Goal: Information Seeking & Learning: Learn about a topic

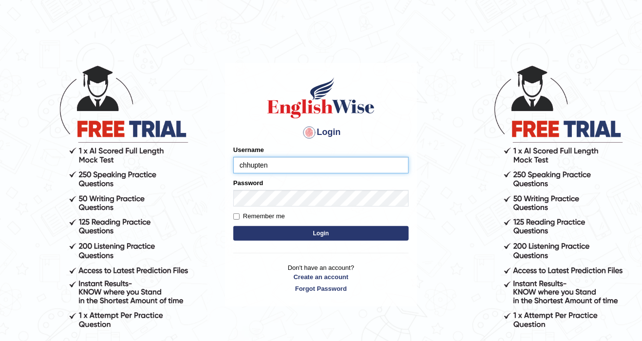
type input "chhupten"
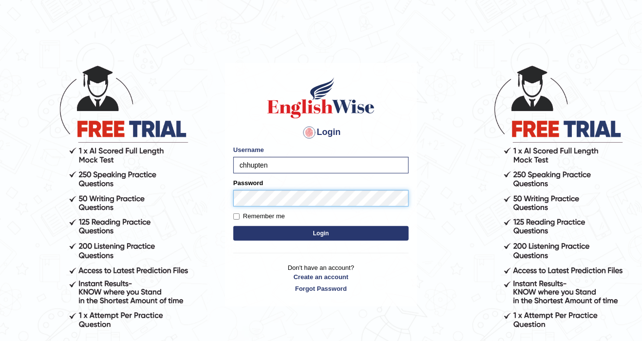
click at [233, 226] on button "Login" at bounding box center [320, 233] width 175 height 15
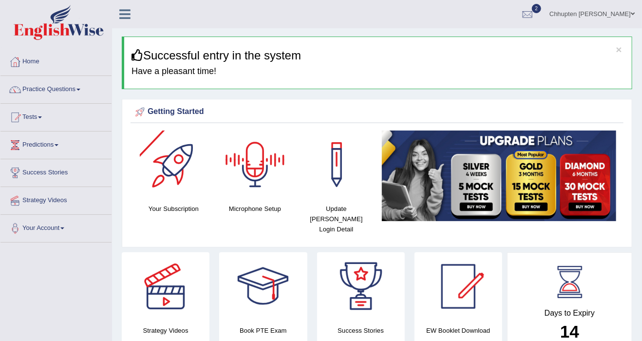
click at [51, 110] on link "Tests" at bounding box center [55, 116] width 111 height 24
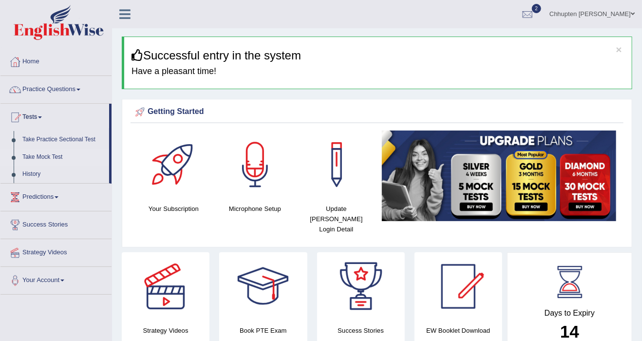
click at [51, 159] on link "Take Mock Test" at bounding box center [63, 158] width 91 height 18
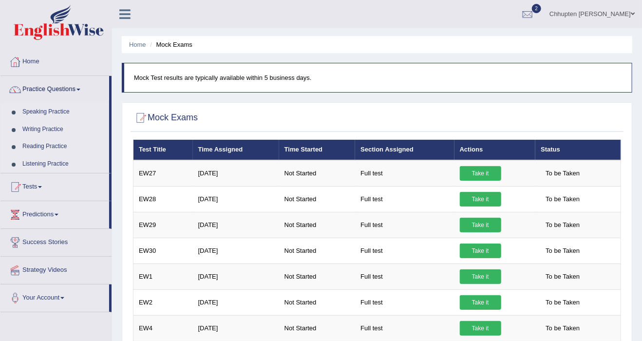
click at [57, 123] on link "Writing Practice" at bounding box center [63, 130] width 91 height 18
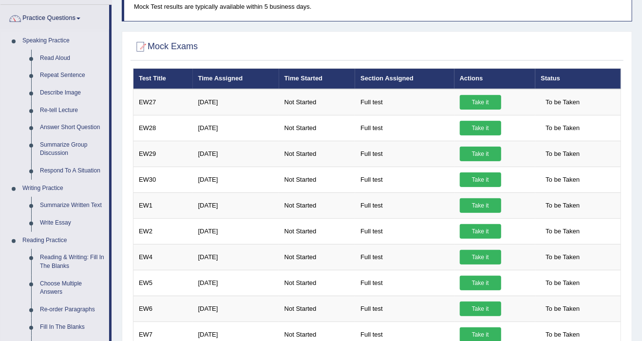
scroll to position [117, 0]
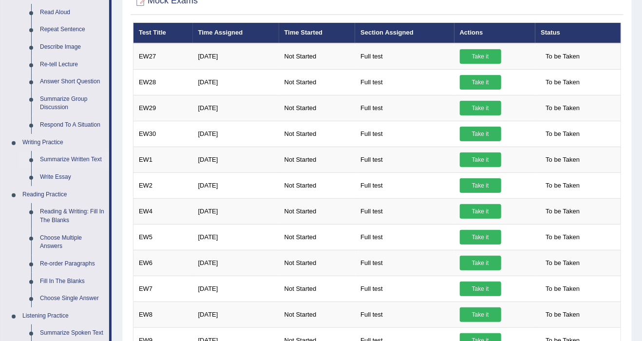
click at [79, 164] on link "Summarize Written Text" at bounding box center [73, 160] width 74 height 18
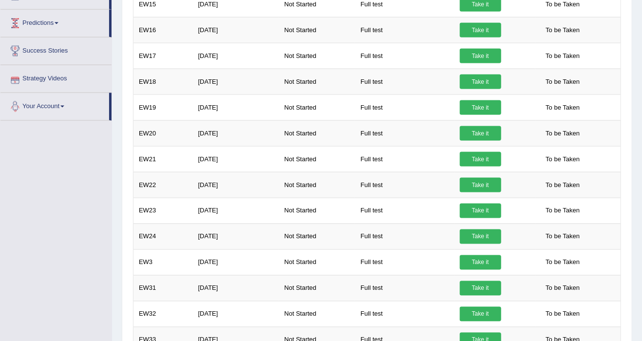
scroll to position [600, 0]
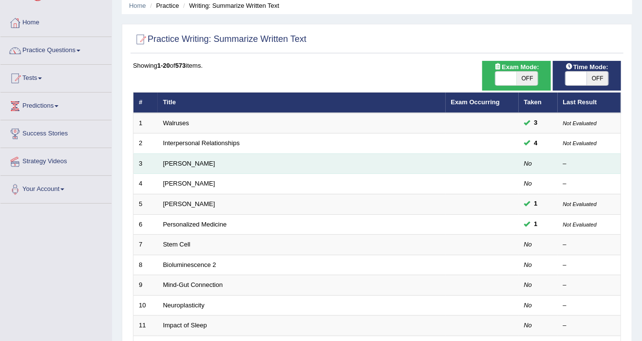
scroll to position [78, 0]
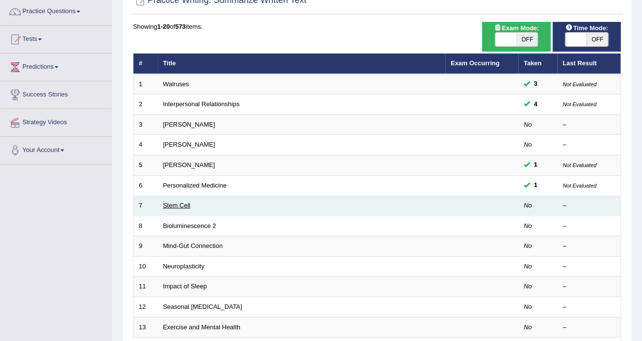
click at [189, 203] on link "Stem Cell" at bounding box center [176, 205] width 27 height 7
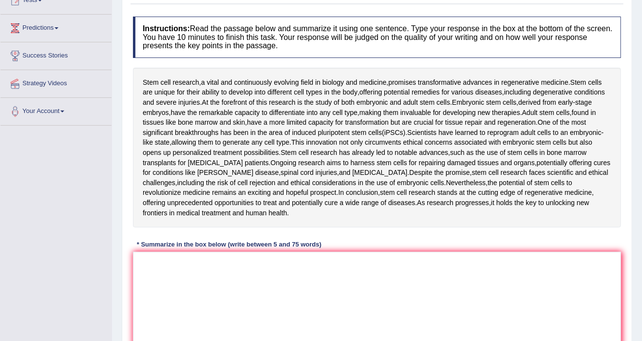
scroll to position [156, 0]
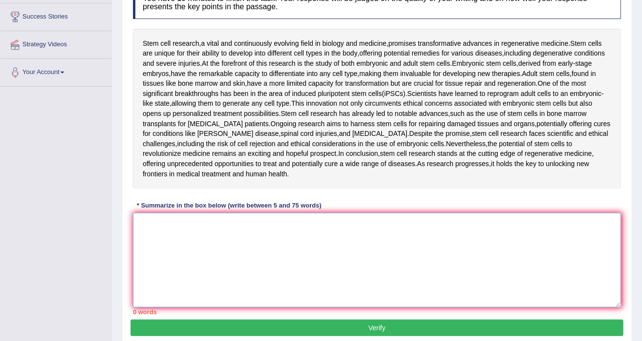
click at [281, 213] on textarea at bounding box center [377, 260] width 488 height 95
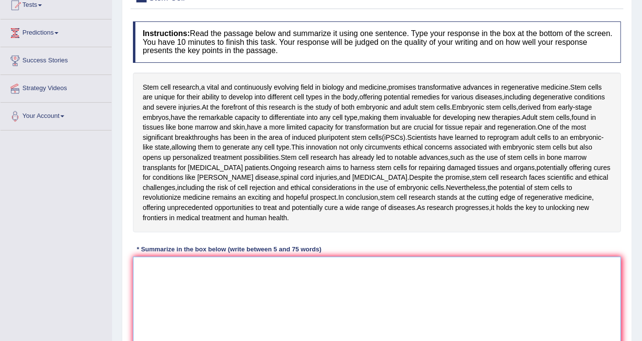
scroll to position [39, 0]
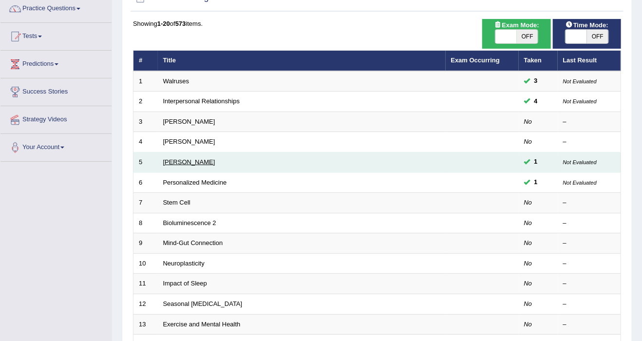
click at [194, 159] on link "[PERSON_NAME]" at bounding box center [189, 161] width 52 height 7
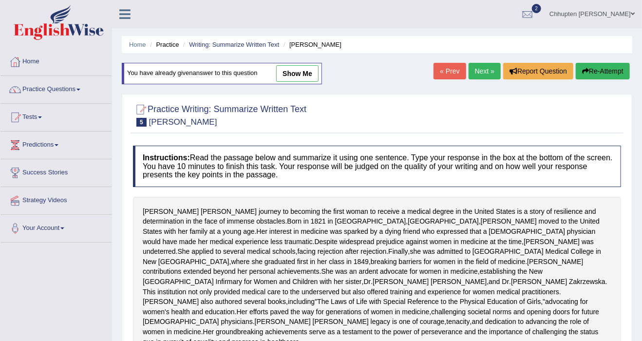
click at [295, 80] on link "show me" at bounding box center [297, 73] width 42 height 17
type textarea "The passage outlines Elizabeth Blackwell's medical career, explaining that, des…"
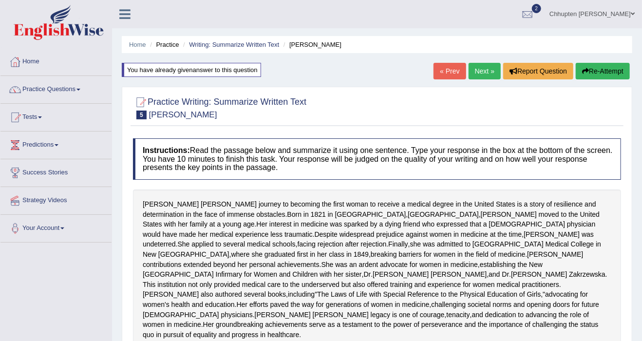
click at [487, 74] on link "Next »" at bounding box center [485, 71] width 32 height 17
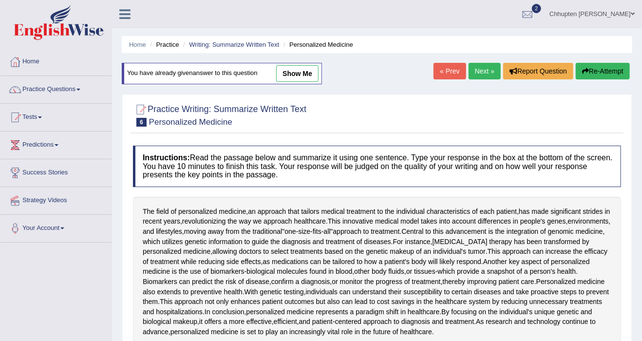
click at [313, 83] on div "You have already given answer to this question show me" at bounding box center [222, 73] width 200 height 21
click at [312, 76] on link "show me" at bounding box center [297, 73] width 42 height 17
type textarea "The passage outlines the field of personalized medicine, explaining that this i…"
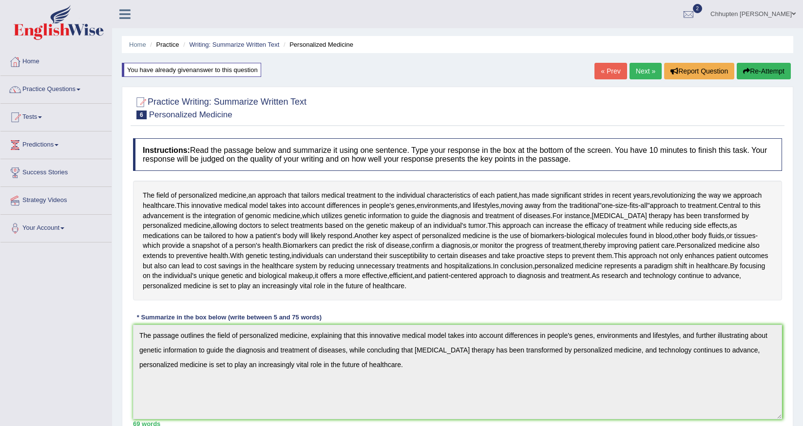
click at [642, 81] on div "« Prev Next » Report Question Re-Attempt" at bounding box center [693, 72] width 199 height 19
click at [642, 79] on link "Next »" at bounding box center [645, 71] width 32 height 17
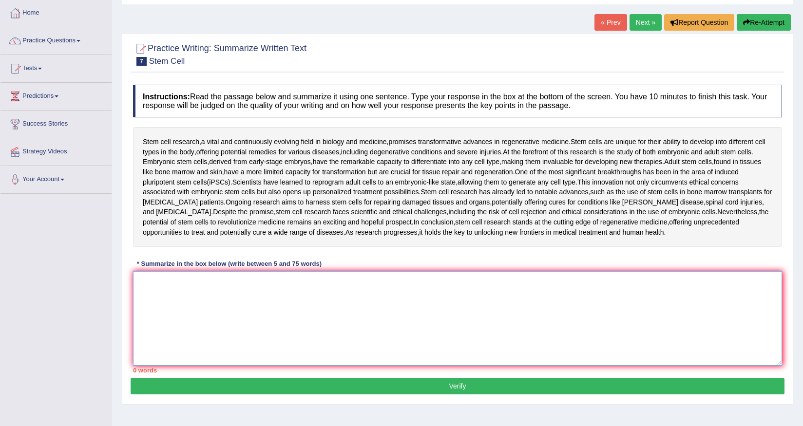
click at [285, 288] on textarea at bounding box center [457, 318] width 649 height 95
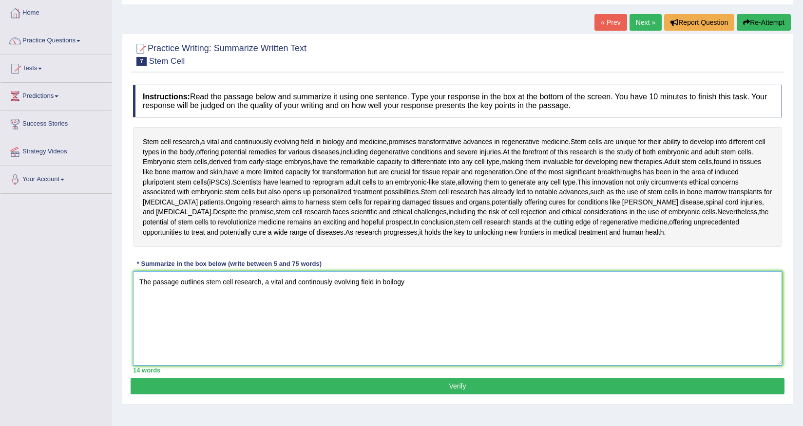
type textarea "The passage outlines stem cell research, a vital and continously evolving field…"
click at [326, 284] on textarea "The passage outline (main idea), explaining that (point 1)," at bounding box center [457, 318] width 649 height 95
drag, startPoint x: 326, startPoint y: 284, endPoint x: 182, endPoint y: 264, distance: 145.6
click at [182, 264] on div "Instructions: Read the passage below and summarize it using one sentence. Type …" at bounding box center [458, 229] width 654 height 298
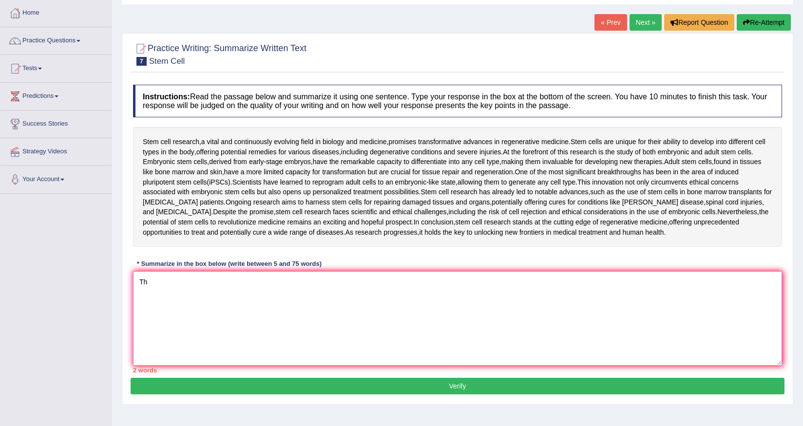
type textarea "T"
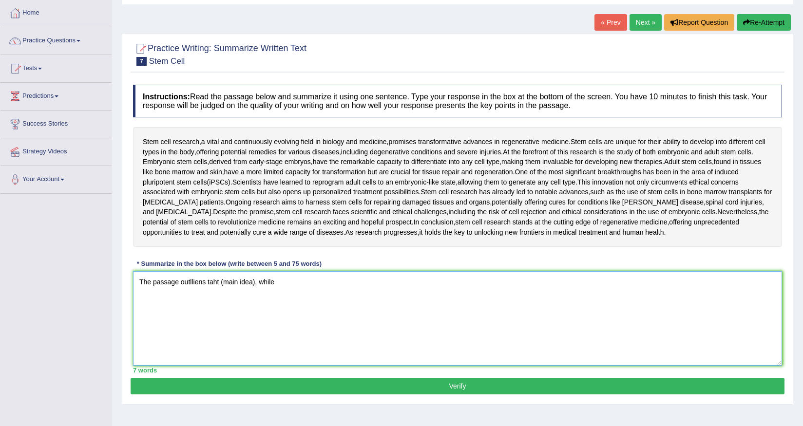
type textarea "The passage outlliens taht (main idea), whil"
type textarea "The passage outliens that (main idea)"
type textarea "The passage outliens that, expaliong that while further"
click at [201, 277] on textarea "The passage outliens that, while exapl;aing that (point 1)" at bounding box center [457, 318] width 649 height 95
click at [255, 283] on textarea "The passage outlines that, while exapl;aing that (point 1)" at bounding box center [457, 318] width 649 height 95
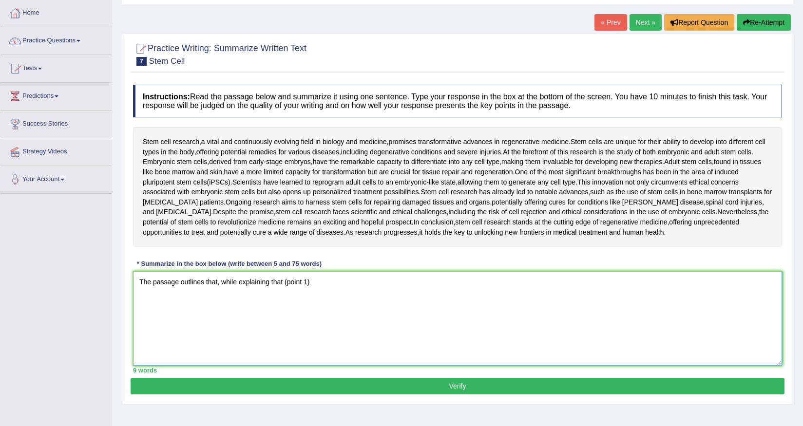
click at [328, 285] on textarea "The passage outlines that, while explaining that (point 1)" at bounding box center [457, 318] width 649 height 95
click at [241, 282] on textarea "The passage outlines that, while explaining that (point 1)," at bounding box center [457, 318] width 649 height 95
click at [335, 287] on textarea "The passage outlines that 9main idea), explaining that (point 1)," at bounding box center [457, 318] width 649 height 95
click at [224, 284] on textarea "The passage outlines that 9main idea), explaining that (point 1)," at bounding box center [457, 318] width 649 height 95
click at [312, 288] on textarea "The passage outlines that (main idea), explaining that (point 1)," at bounding box center [457, 318] width 649 height 95
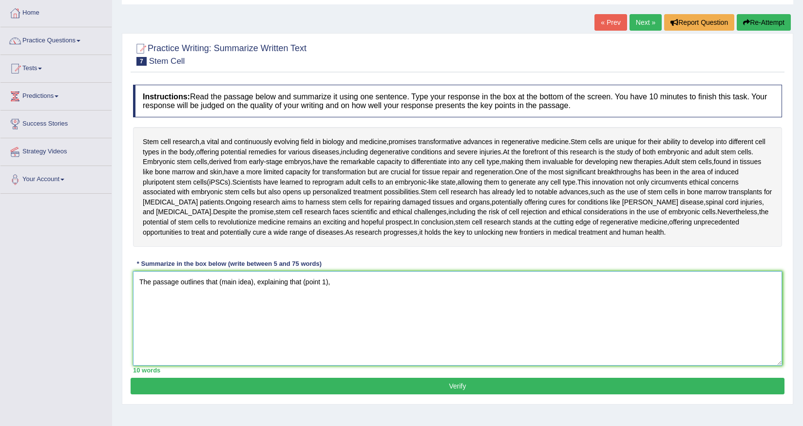
drag, startPoint x: 324, startPoint y: 288, endPoint x: 348, endPoint y: 286, distance: 24.4
click at [338, 287] on textarea "The passage outlines that (main idea), explaining that (point 1)," at bounding box center [457, 318] width 649 height 95
click at [348, 286] on textarea "The passage outlines that (main idea), explaining that (point 1)," at bounding box center [457, 318] width 649 height 95
type textarea "The passage outlines that (main idea), explaining that (point 1), and further i…"
click at [605, 24] on link "« Prev" at bounding box center [610, 22] width 32 height 17
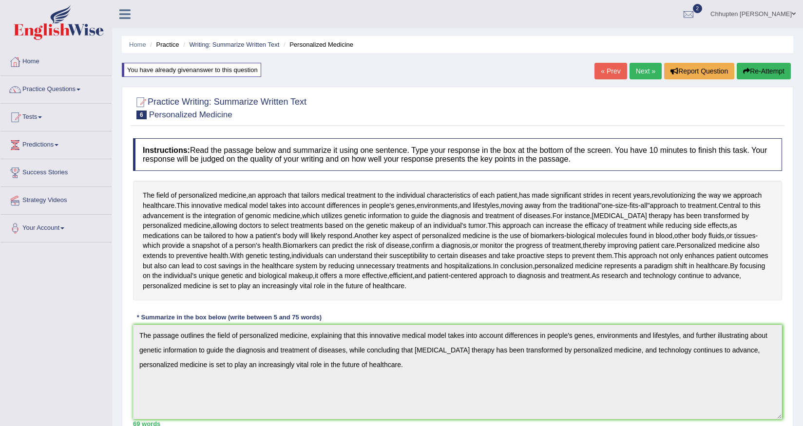
click at [603, 73] on link "« Prev" at bounding box center [610, 71] width 32 height 17
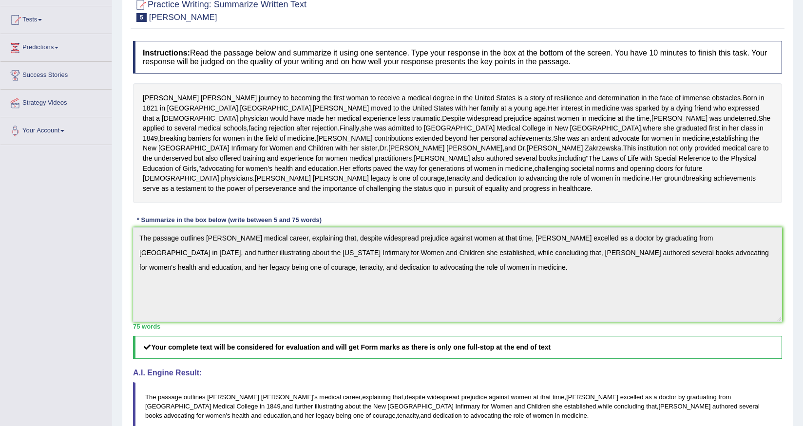
scroll to position [146, 0]
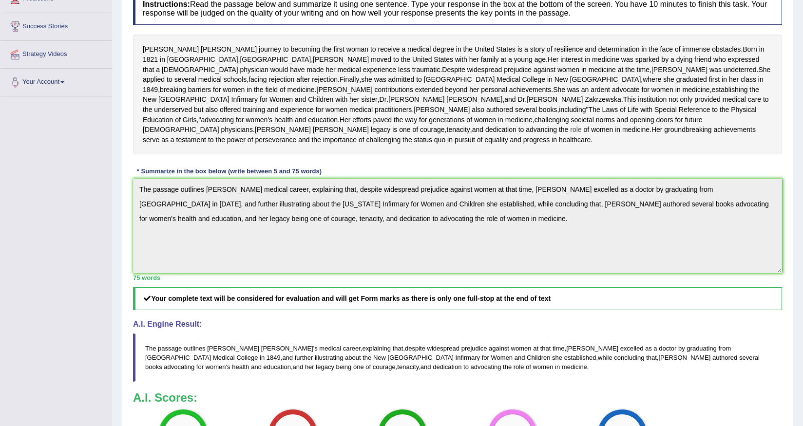
drag, startPoint x: 126, startPoint y: 181, endPoint x: 422, endPoint y: 184, distance: 296.2
click at [422, 184] on div "Practice Writing: Summarize Written Text 5 [PERSON_NAME] Instructions: Read the…" at bounding box center [457, 238] width 671 height 594
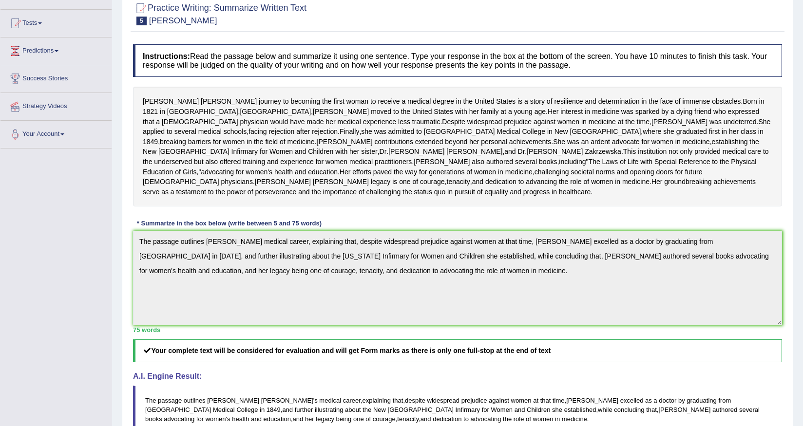
scroll to position [0, 0]
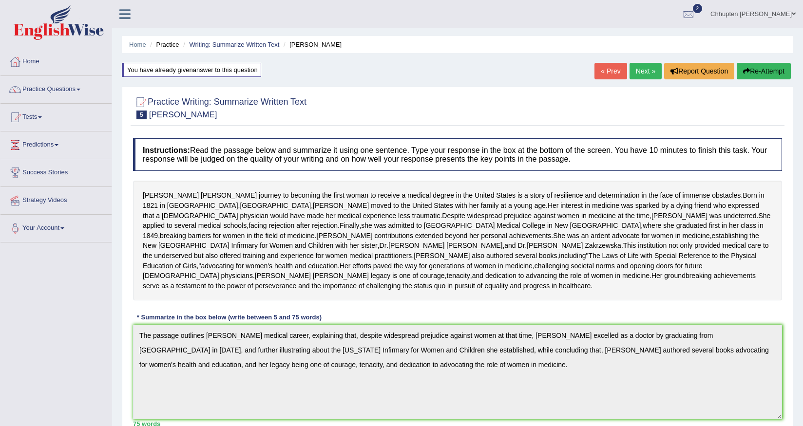
click at [634, 67] on link "Next »" at bounding box center [645, 71] width 32 height 17
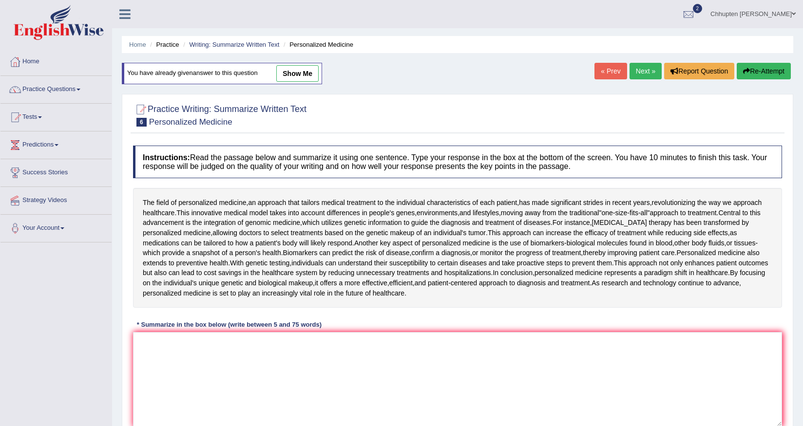
click at [636, 69] on link "Next »" at bounding box center [645, 71] width 32 height 17
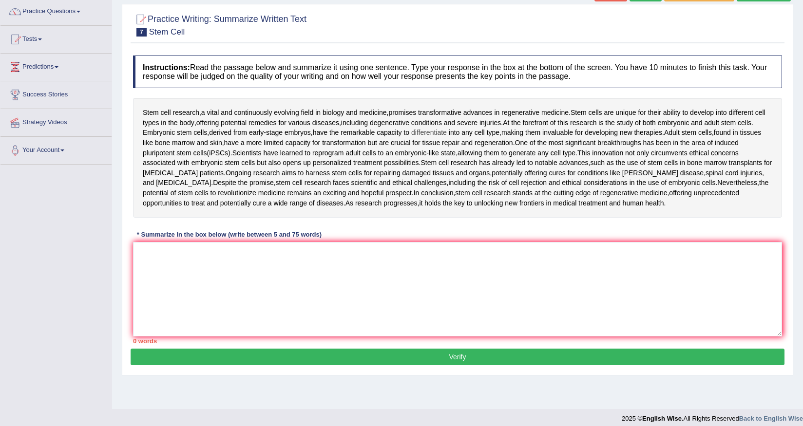
scroll to position [85, 0]
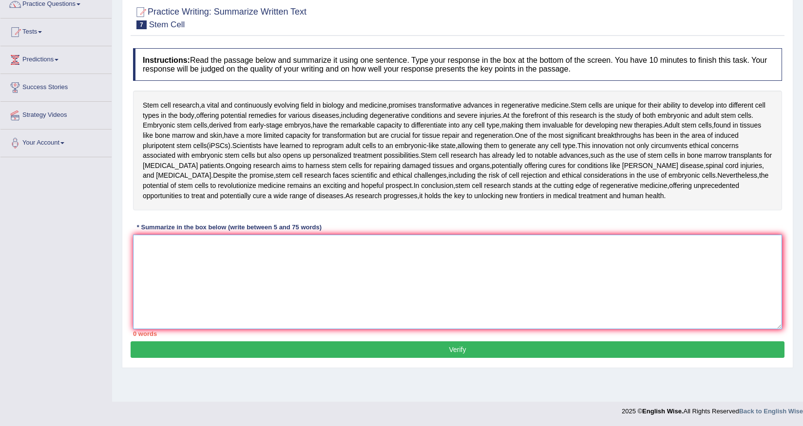
click at [202, 261] on textarea at bounding box center [457, 282] width 649 height 95
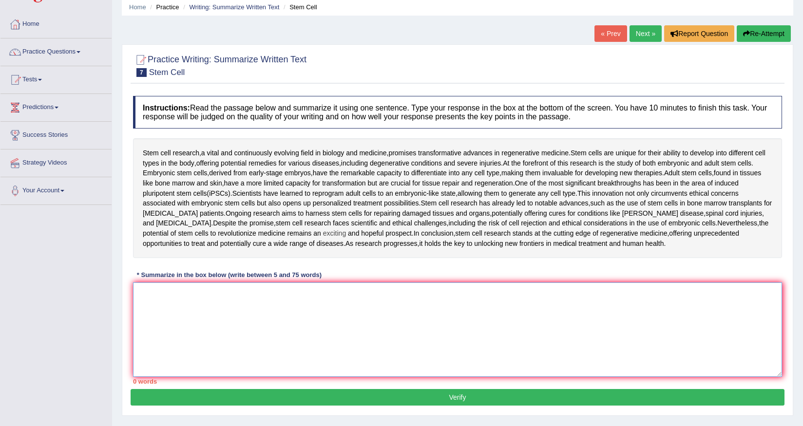
scroll to position [49, 0]
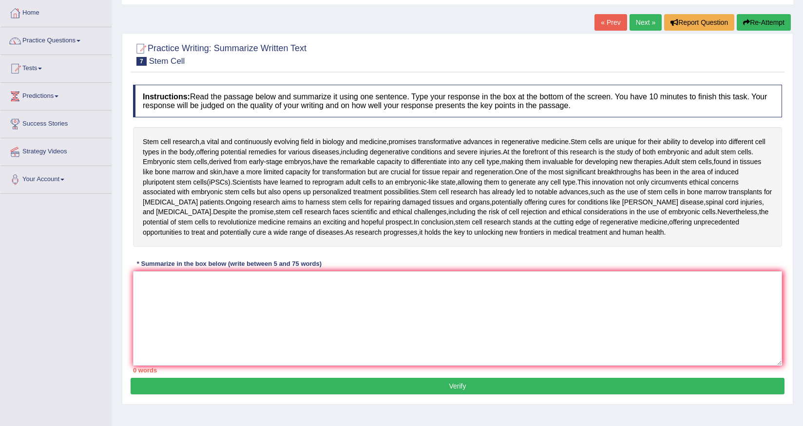
click at [633, 22] on link "Next »" at bounding box center [645, 22] width 32 height 17
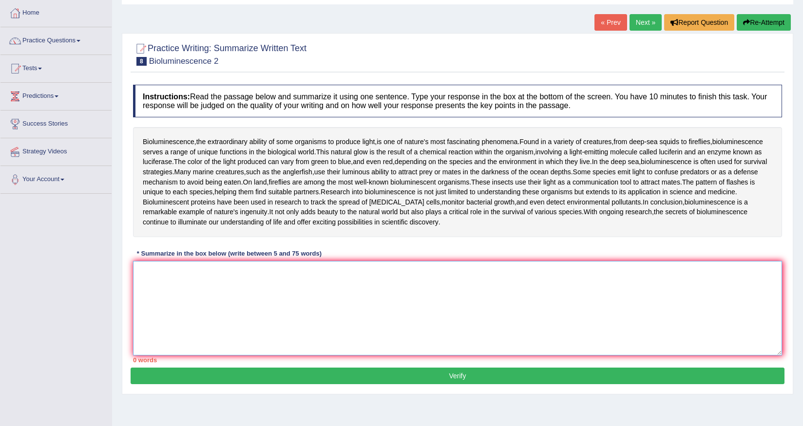
click at [285, 281] on textarea at bounding box center [457, 308] width 649 height 95
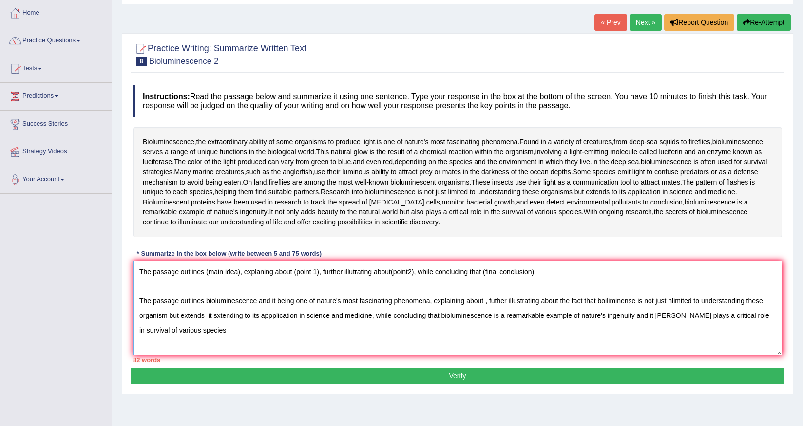
click at [647, 316] on textarea "The passage outlines (main idea), explaning about (point 1), further illutratin…" at bounding box center [457, 308] width 649 height 95
drag, startPoint x: 581, startPoint y: 278, endPoint x: 138, endPoint y: 247, distance: 443.4
click at [138, 247] on div "Instructions: Read the passage below and summarize it using one sentence. Type …" at bounding box center [458, 224] width 654 height 288
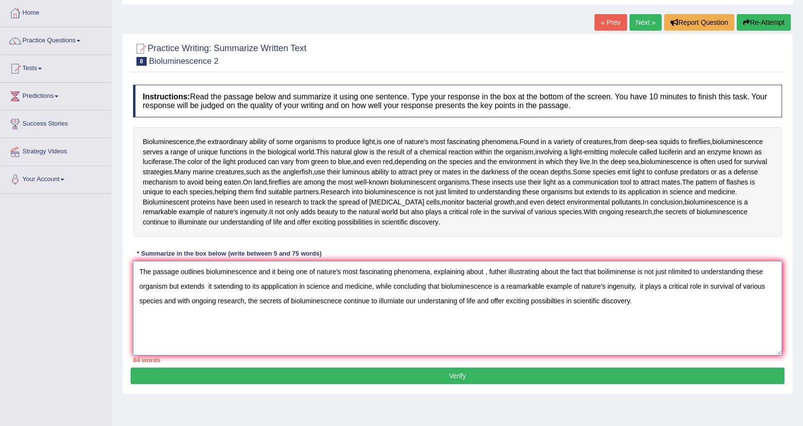
click at [147, 295] on textarea "The passage outlines bioluminescence and it being one of nature's most fascinat…" at bounding box center [457, 308] width 649 height 95
drag, startPoint x: 541, startPoint y: 286, endPoint x: 583, endPoint y: 285, distance: 41.9
click at [583, 285] on textarea "The passage outlines bioluminescence and it being one of nature's most fascinat…" at bounding box center [457, 308] width 649 height 95
click at [595, 285] on textarea "The passage outlines bioluminescence and it being one of nature's most fascinat…" at bounding box center [457, 308] width 649 height 95
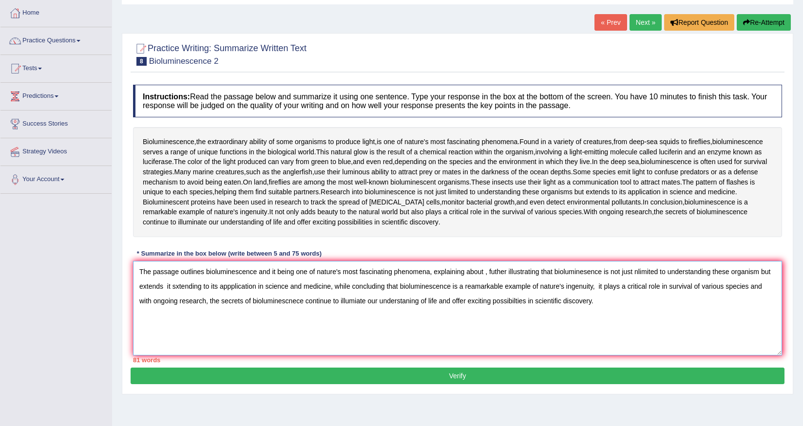
click at [625, 289] on textarea "The passage outlines bioluminescence and it being one of nature's most fascinat…" at bounding box center [457, 308] width 649 height 95
click at [635, 286] on textarea "The passage outlines bioluminescence and it being one of nature's most fascinat…" at bounding box center [457, 308] width 649 height 95
drag, startPoint x: 168, startPoint y: 302, endPoint x: 208, endPoint y: 302, distance: 40.9
click at [208, 302] on textarea "The passage outlines bioluminescence and it being one of nature's most fascinat…" at bounding box center [457, 308] width 649 height 95
click at [488, 286] on textarea "The passage outlines bioluminescence and it being one of nature's most fascinat…" at bounding box center [457, 308] width 649 height 95
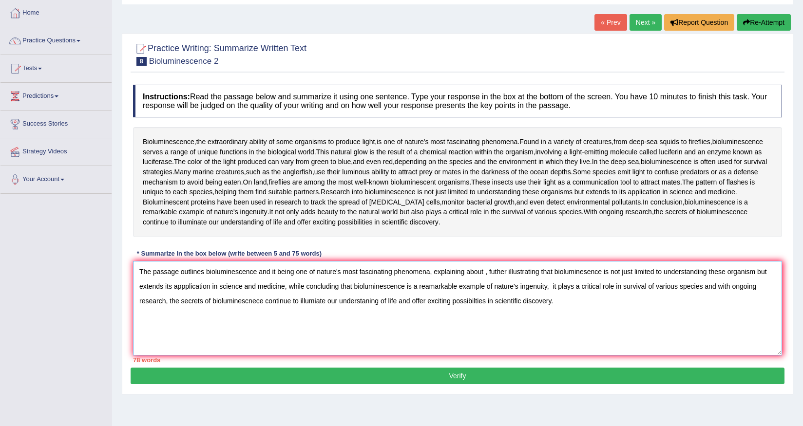
drag, startPoint x: 488, startPoint y: 288, endPoint x: 538, endPoint y: 288, distance: 50.7
click at [538, 288] on textarea "The passage outlines bioluminescence and it being one of nature's most fascinat…" at bounding box center [457, 308] width 649 height 95
click at [539, 288] on textarea "The passage outlines bioluminescence and it being one of nature's most fascinat…" at bounding box center [457, 308] width 649 height 95
click at [540, 288] on textarea "The passage outlines bioluminescence and it being one of nature's most fascinat…" at bounding box center [457, 308] width 649 height 95
drag, startPoint x: 489, startPoint y: 286, endPoint x: 557, endPoint y: 288, distance: 68.7
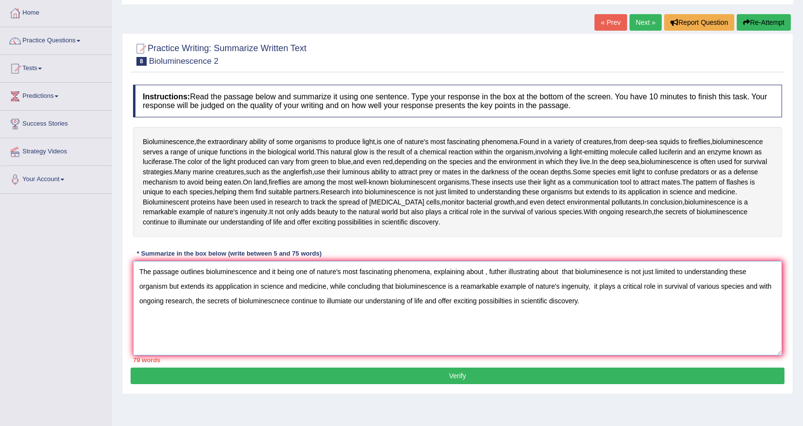
click at [557, 288] on textarea "The passage outlines bioluminescence and it being one of nature's most fascinat…" at bounding box center [457, 308] width 649 height 95
click at [251, 301] on textarea "The passage outlines bioluminescence and it being one of nature's most fascinat…" at bounding box center [457, 308] width 649 height 95
click at [253, 301] on textarea "The passage outlines bioluminescence and it being one of nature's most fascinat…" at bounding box center [457, 308] width 649 height 95
paste textarea "futher illustrating about"
click at [588, 303] on textarea "The passage outlines bioluminescence and it being one of nature's most fascinat…" at bounding box center [457, 308] width 649 height 95
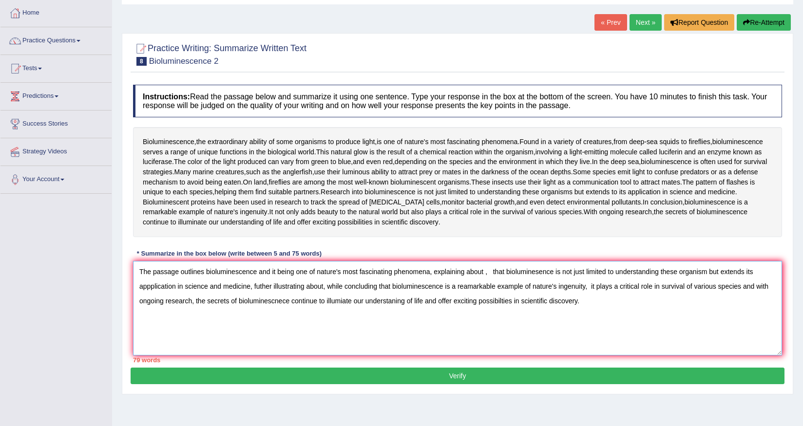
click at [588, 303] on textarea "The passage outlines bioluminescence and it being one of nature's most fascinat…" at bounding box center [457, 308] width 649 height 95
drag, startPoint x: 753, startPoint y: 303, endPoint x: 763, endPoint y: 315, distance: 15.5
click at [763, 315] on textarea "The passage outlines bioluminescence and it being one of nature's most fascinat…" at bounding box center [457, 308] width 649 height 95
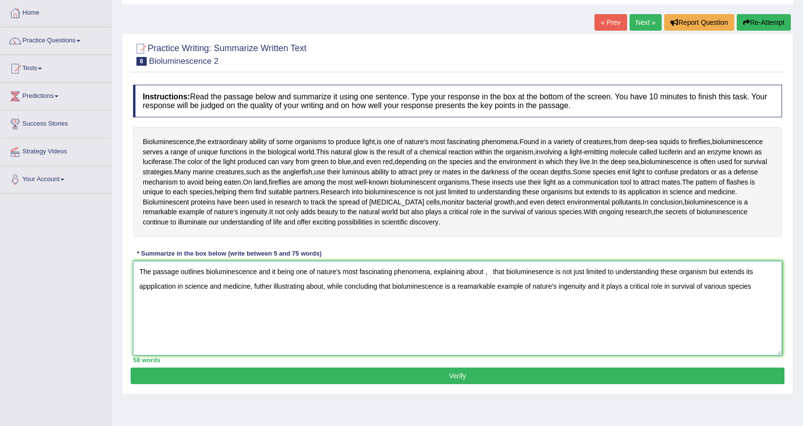
click at [321, 300] on textarea "The passage outlines bioluminescence and it being one of nature's most fascinat…" at bounding box center [457, 308] width 649 height 95
click at [325, 299] on textarea "The passage outlines bioluminescence and it being one of nature's most fascinat…" at bounding box center [457, 308] width 649 height 95
click at [525, 301] on textarea "The passage outlines bioluminescence and it being one of nature's most fascinat…" at bounding box center [457, 308] width 649 height 95
click at [514, 321] on textarea "The passage outlines bioluminescence and it being one of nature's most fascinat…" at bounding box center [457, 308] width 649 height 95
click at [576, 303] on textarea "The passage outlines bioluminescence and it being one of nature's most fascinat…" at bounding box center [457, 308] width 649 height 95
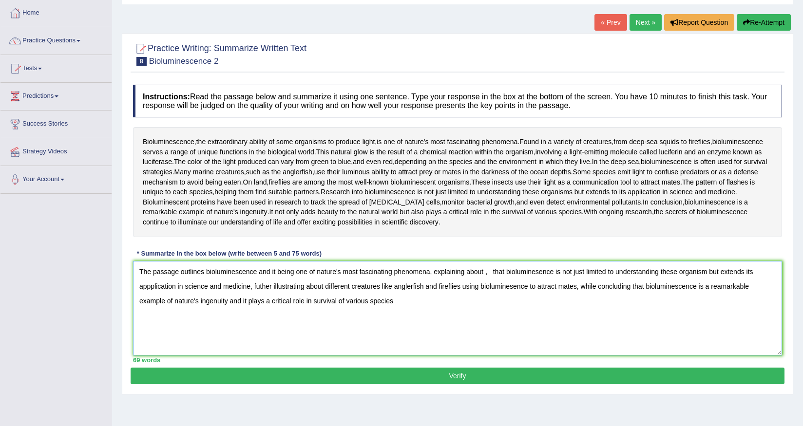
click at [515, 316] on textarea "The passage outlines bioluminescence and it being one of nature's most fascinat…" at bounding box center [457, 308] width 649 height 95
click at [492, 291] on textarea "The passage outlines bioluminescence and it being one of nature's most fascinat…" at bounding box center [457, 308] width 649 height 95
click at [208, 304] on textarea "The passage outlines bioluminescence and it being one of nature's most fascinat…" at bounding box center [457, 308] width 649 height 95
click at [326, 303] on textarea "The passage outlines bioluminescence and it being one of nature's most fascinat…" at bounding box center [457, 308] width 649 height 95
click at [372, 317] on textarea "The passage outlines bioluminescence and it being one of nature's most fascinat…" at bounding box center [457, 308] width 649 height 95
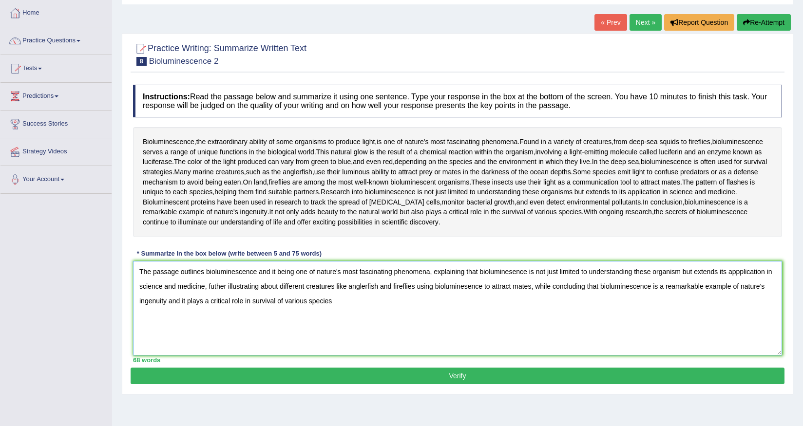
click at [278, 303] on textarea "The passage outlines bioluminescence and it being one of nature's most fascinat…" at bounding box center [457, 308] width 649 height 95
drag, startPoint x: 285, startPoint y: 301, endPoint x: 535, endPoint y: 305, distance: 249.4
click at [535, 305] on textarea "The passage outlines bioluminescence and it being one of nature's most fascinat…" at bounding box center [457, 308] width 649 height 95
click at [476, 287] on textarea "The passage outlines bioluminescence and it being one of nature's most fascinat…" at bounding box center [457, 308] width 649 height 95
click at [480, 288] on textarea "The passage outlines bioluminescence and it being one of nature's most fascinat…" at bounding box center [457, 308] width 649 height 95
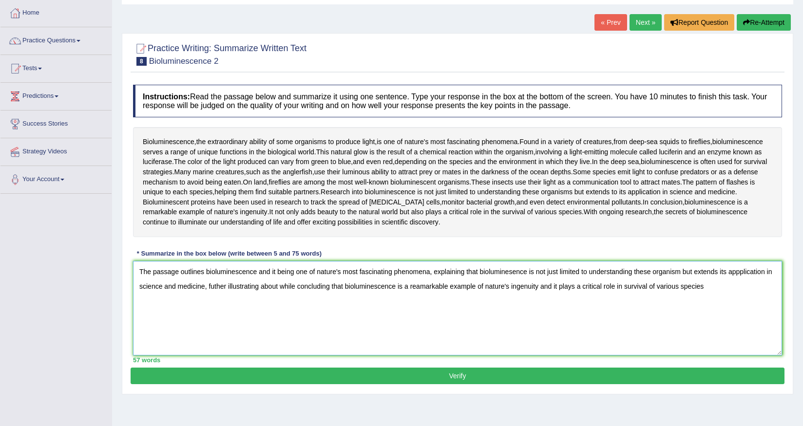
paste textarea "different creatures like anglerfish and fireflies using bioluminesence to attra…"
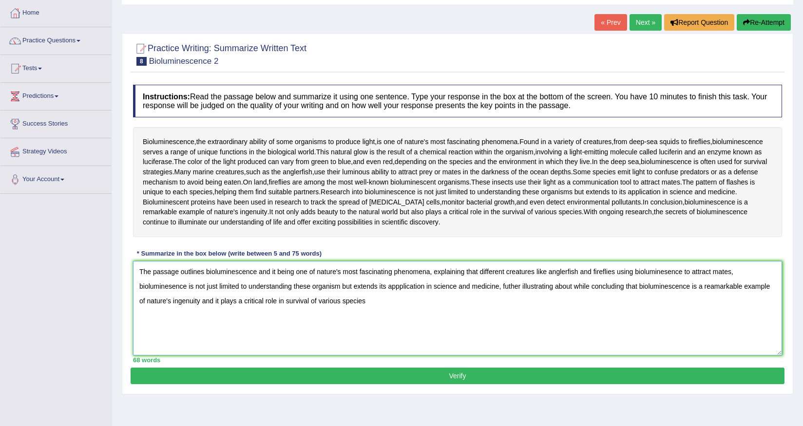
click at [630, 286] on textarea "The passage outlines bioluminescence and it being one of nature's most fascinat…" at bounding box center [457, 308] width 649 height 95
click at [633, 286] on textarea "The passage outlines bioluminescence and it being one of nature's most fascinat…" at bounding box center [457, 308] width 649 height 95
click at [389, 304] on textarea "The passage outlines bioluminescence and it being one of nature's most fascinat…" at bounding box center [457, 308] width 649 height 95
click at [148, 300] on textarea "The passage outlines bioluminescence and it being one of nature's most fascinat…" at bounding box center [457, 308] width 649 height 95
drag, startPoint x: 139, startPoint y: 302, endPoint x: 502, endPoint y: 303, distance: 362.4
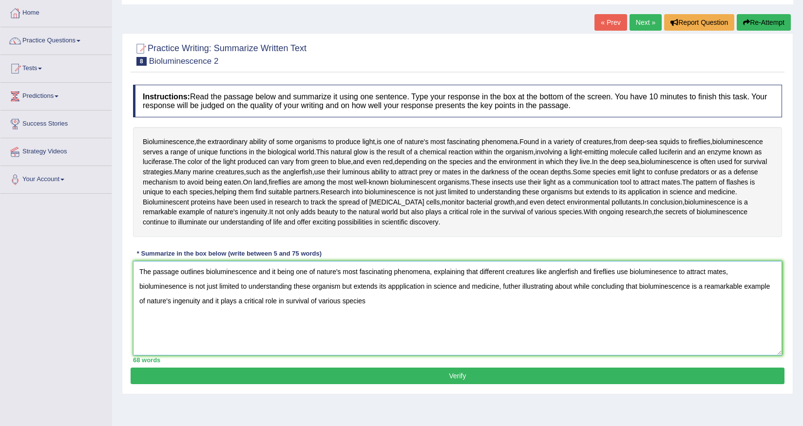
click at [502, 303] on textarea "The passage outlines bioluminescence and it being one of nature's most fascinat…" at bounding box center [457, 308] width 649 height 95
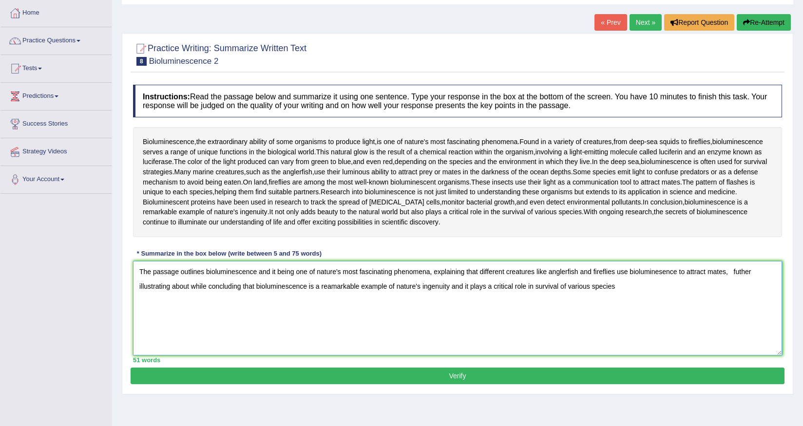
click at [188, 301] on textarea "The passage outlines bioluminescence and it being one of nature's most fascinat…" at bounding box center [457, 308] width 649 height 95
click at [190, 301] on textarea "The passage outlines bioluminescence and it being one of nature's most fascinat…" at bounding box center [457, 308] width 649 height 95
paste textarea "bioluminesence is not just limited to understanding these organism but extends …"
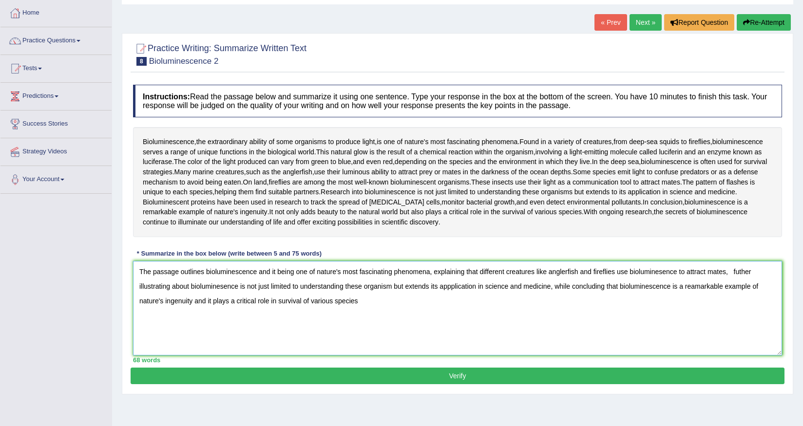
click at [729, 286] on textarea "The passage outlines bioluminescence and it being one of nature's most fascinat…" at bounding box center [457, 308] width 649 height 95
click at [732, 286] on textarea "The passage outlines bioluminescence and it being one of nature's most fascinat…" at bounding box center [457, 308] width 649 height 95
click at [737, 288] on textarea "The passage outlines bioluminescence and it being one of nature's most fascinat…" at bounding box center [457, 308] width 649 height 95
click at [191, 302] on textarea "The passage outlines bioluminescence and it being one of nature's most fascinat…" at bounding box center [457, 308] width 649 height 95
click at [248, 302] on textarea "The passage outlines bioluminescence and it being one of nature's most fascinat…" at bounding box center [457, 308] width 649 height 95
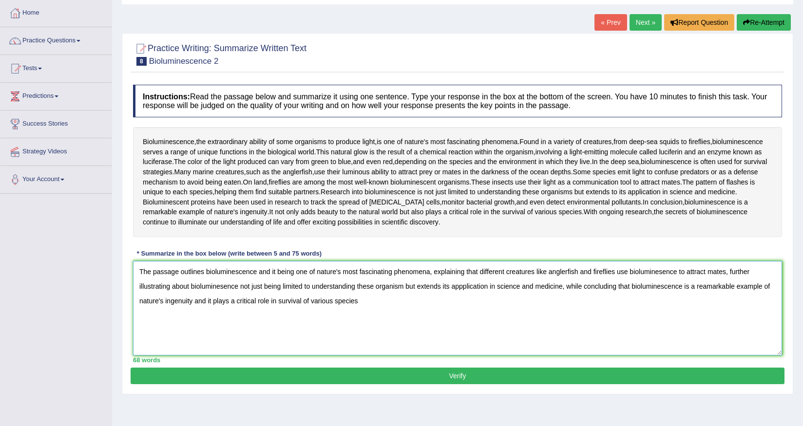
click at [436, 302] on textarea "The passage outlines bioluminescence and it being one of nature's most fascinat…" at bounding box center [457, 308] width 649 height 95
click at [419, 300] on textarea "The passage outlines bioluminescence and it being one of nature's most fascinat…" at bounding box center [457, 308] width 649 height 95
click at [448, 302] on textarea "The passage outlines bioluminescence and it being one of nature's most fascinat…" at bounding box center [457, 308] width 649 height 95
click at [500, 327] on textarea "The passage outlines bioluminescence and it being one of nature's most fascinat…" at bounding box center [457, 308] width 649 height 95
click at [717, 301] on textarea "The passage outlines bioluminescence and it being one of nature's most fascinat…" at bounding box center [457, 308] width 649 height 95
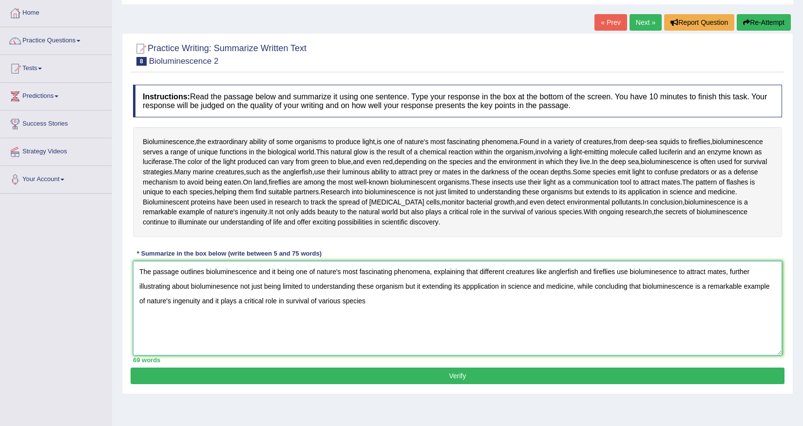
click at [513, 321] on textarea "The passage outlines bioluminescence and it being one of nature's most fascinat…" at bounding box center [457, 308] width 649 height 95
click at [505, 285] on textarea "The passage outlines bioluminescence and it being one of nature's most fascinat…" at bounding box center [457, 308] width 649 height 95
click at [545, 287] on textarea "The passage outlines bioluminescence and it being one of nature's most fascinat…" at bounding box center [457, 308] width 649 height 95
click at [591, 284] on textarea "The passage outlines bioluminescence and it being one of nature's most fascinat…" at bounding box center [457, 308] width 649 height 95
click at [593, 311] on textarea "The passage outlines bioluminescence and it being one of nature's most fascinat…" at bounding box center [457, 308] width 649 height 95
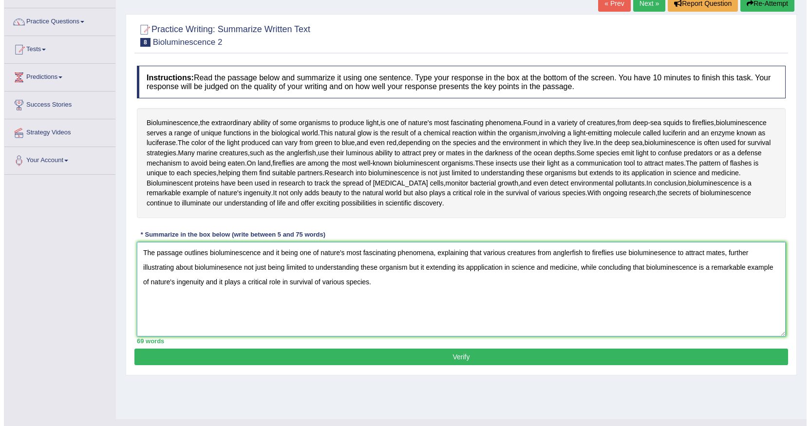
scroll to position [85, 0]
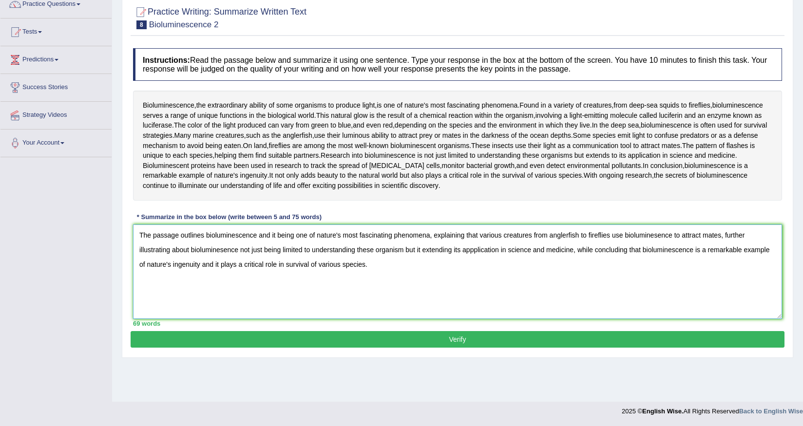
click at [138, 255] on textarea "The passage outlines bioluminescence and it being one of nature's most fascinat…" at bounding box center [457, 272] width 649 height 95
type textarea "The passage outlines bioluminescence and it being one of nature's most fascinat…"
click at [375, 340] on button "Verify" at bounding box center [458, 339] width 654 height 17
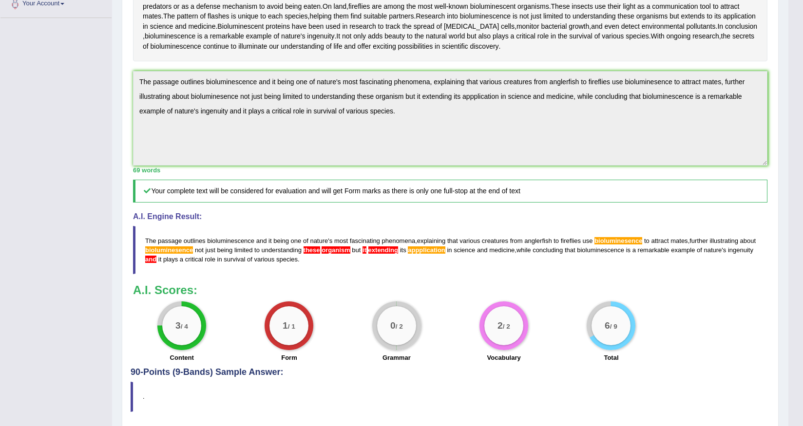
scroll to position [208, 0]
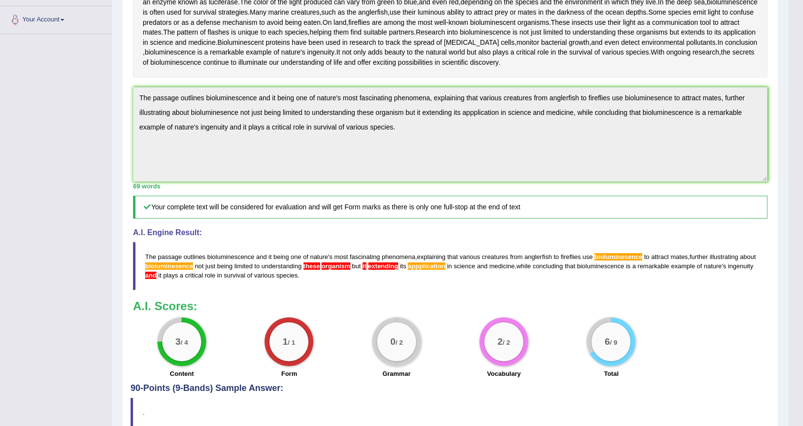
click at [83, 102] on div "Toggle navigation Home Practice Questions Speaking Practice Read Aloud Repeat S…" at bounding box center [394, 131] width 788 height 679
drag, startPoint x: 170, startPoint y: 273, endPoint x: 153, endPoint y: 275, distance: 17.2
click at [728, 270] on span "ingenuity" at bounding box center [740, 266] width 25 height 7
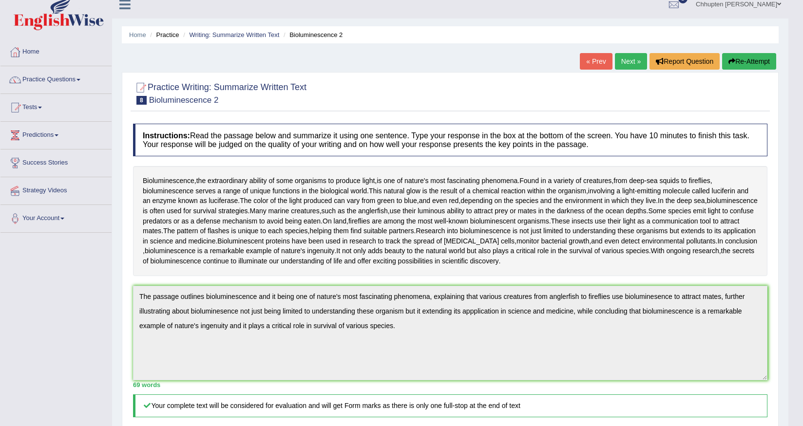
scroll to position [0, 0]
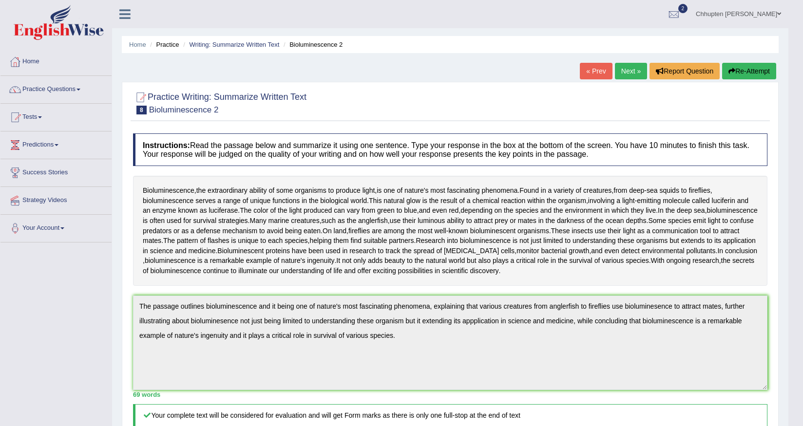
click at [749, 70] on button "Re-Attempt" at bounding box center [749, 71] width 54 height 17
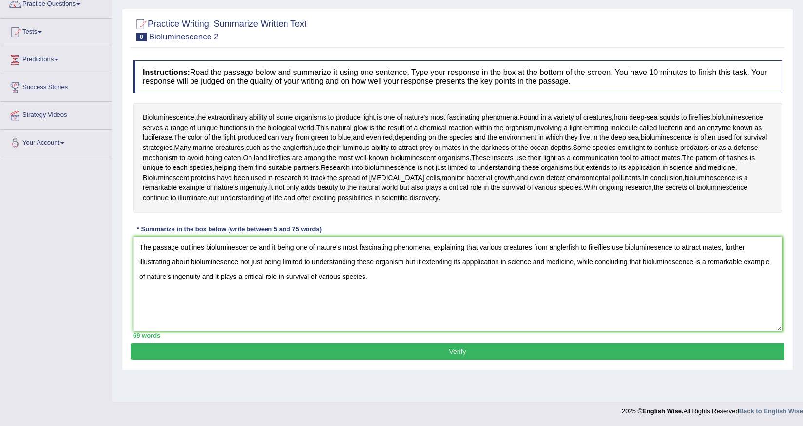
click at [421, 264] on textarea "The passage outlines bioluminescence and it being one of nature's most fascinat…" at bounding box center [457, 284] width 649 height 95
click at [402, 263] on textarea "The passage outlines bioluminescence and it being one of nature's most fascinat…" at bounding box center [457, 284] width 649 height 95
click at [657, 249] on textarea "The passage outlines bioluminescence and it being one of nature's most fascinat…" at bounding box center [457, 284] width 649 height 95
click at [224, 263] on textarea "The passage outlines bioluminescence and it being one of nature's most fascinat…" at bounding box center [457, 284] width 649 height 95
click at [227, 281] on textarea "The passage outlines bioluminescence and it being one of nature's most fascinat…" at bounding box center [457, 284] width 649 height 95
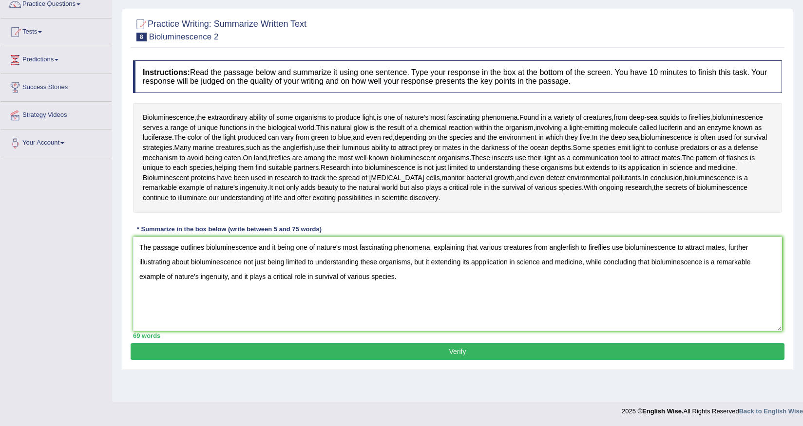
click at [404, 279] on textarea "The passage outlines bioluminescence and it being one of nature's most fascinat…" at bounding box center [457, 284] width 649 height 95
click at [315, 279] on textarea "The passage outlines bioluminescence and it being one of nature's most fascinat…" at bounding box center [457, 284] width 649 height 95
type textarea "The passage outlines bioluminescence and it being one of nature's most fascinat…"
click at [401, 356] on button "Verify" at bounding box center [458, 351] width 654 height 17
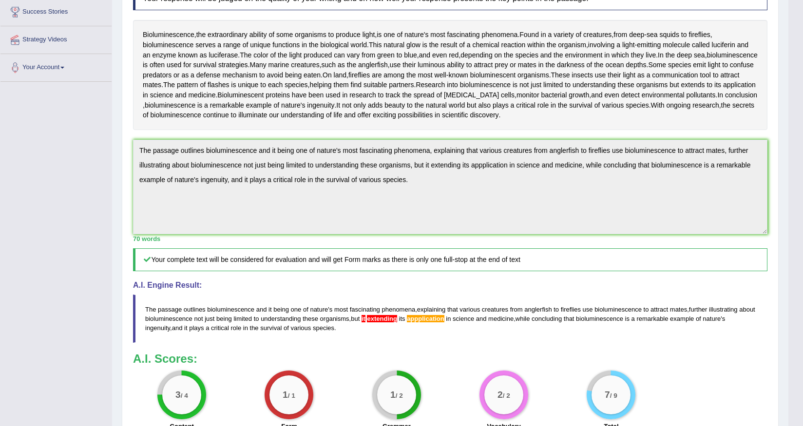
scroll to position [183, 0]
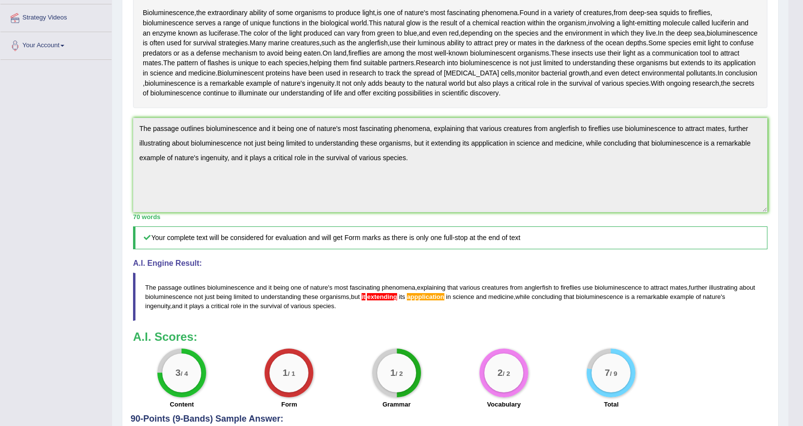
click at [393, 296] on span "extending" at bounding box center [382, 296] width 30 height 7
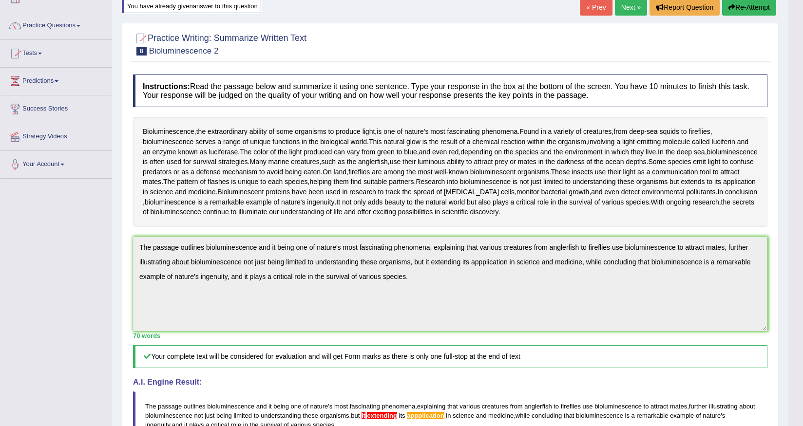
scroll to position [0, 0]
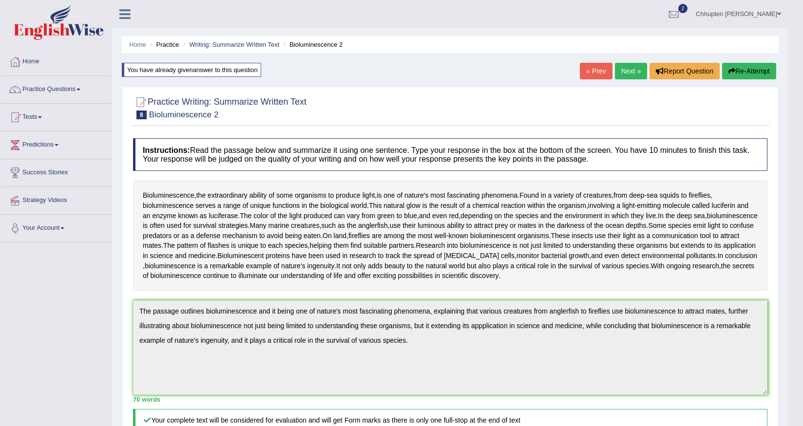
click at [629, 70] on link "Next »" at bounding box center [631, 71] width 32 height 17
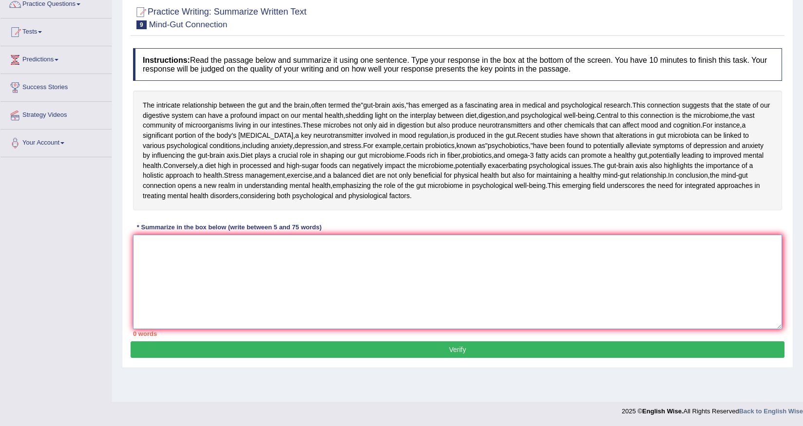
click at [302, 286] on textarea at bounding box center [457, 282] width 649 height 95
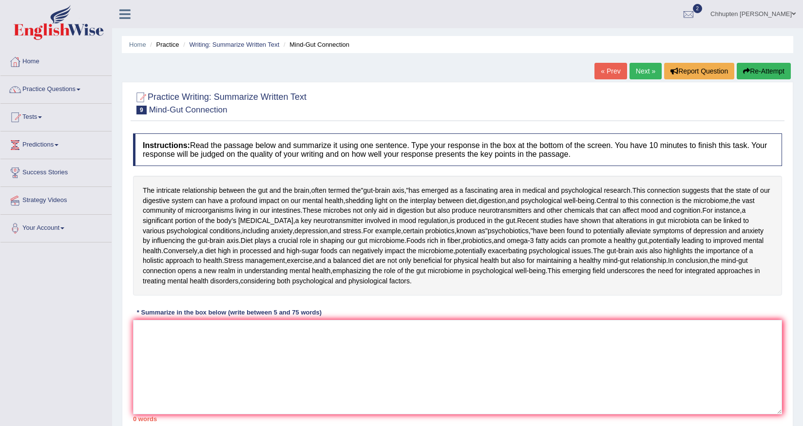
click at [605, 76] on link "« Prev" at bounding box center [610, 71] width 32 height 17
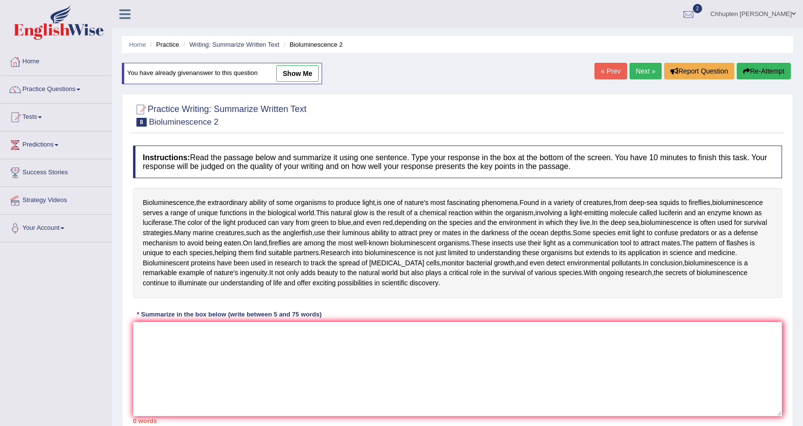
click at [296, 70] on link "show me" at bounding box center [297, 73] width 42 height 17
type textarea "The passage outlines bioluminescence and it being one of nature's most fascinat…"
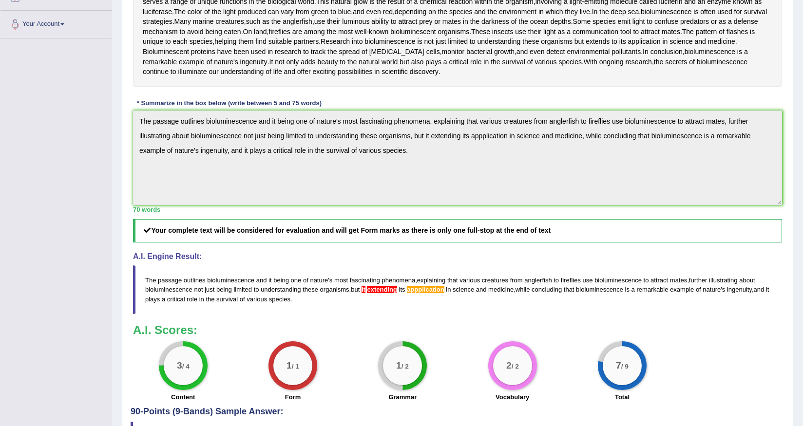
scroll to position [276, 0]
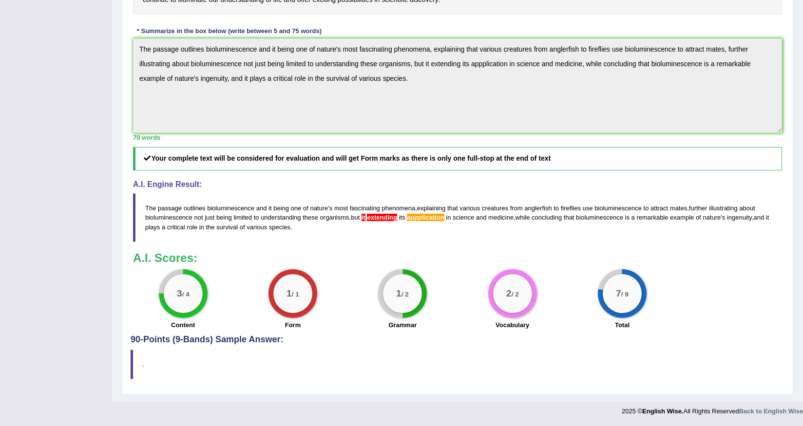
drag, startPoint x: 400, startPoint y: 218, endPoint x: 347, endPoint y: 211, distance: 53.1
click at [347, 211] on blockquote "The passage outlines bioluminescence and it being one of nature ' s most fascin…" at bounding box center [457, 217] width 649 height 48
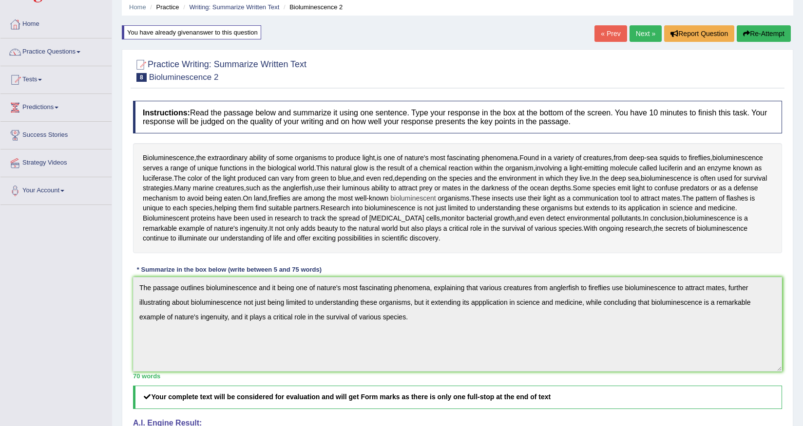
scroll to position [0, 0]
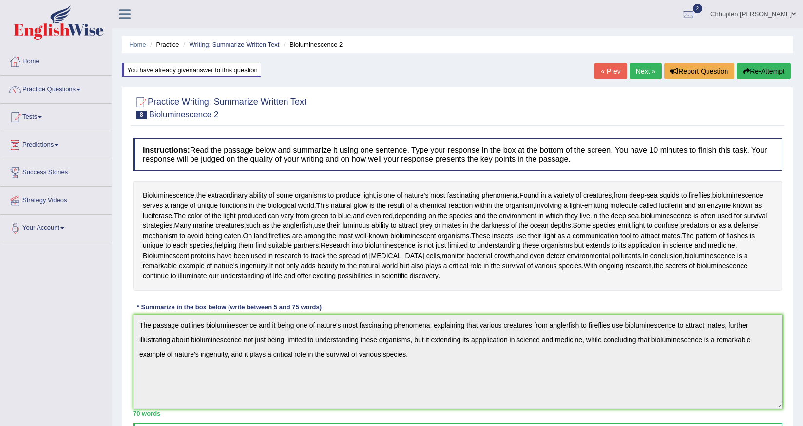
click at [638, 71] on link "Next »" at bounding box center [645, 71] width 32 height 17
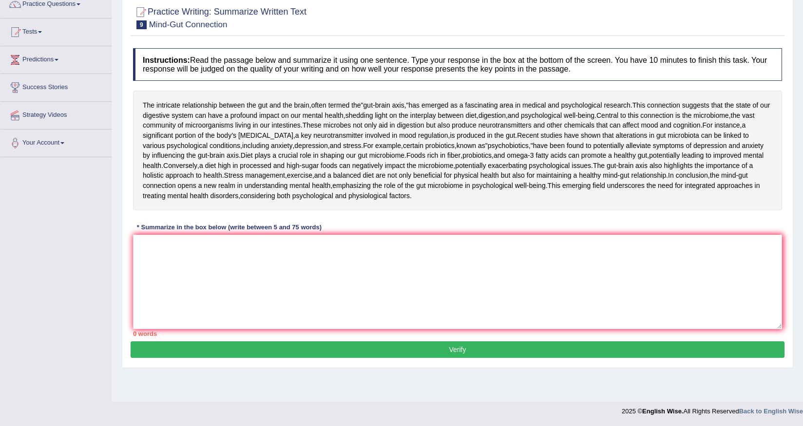
scroll to position [129, 0]
click at [296, 285] on textarea at bounding box center [457, 282] width 649 height 95
click at [273, 297] on textarea at bounding box center [457, 282] width 649 height 95
click at [275, 324] on textarea at bounding box center [457, 282] width 649 height 95
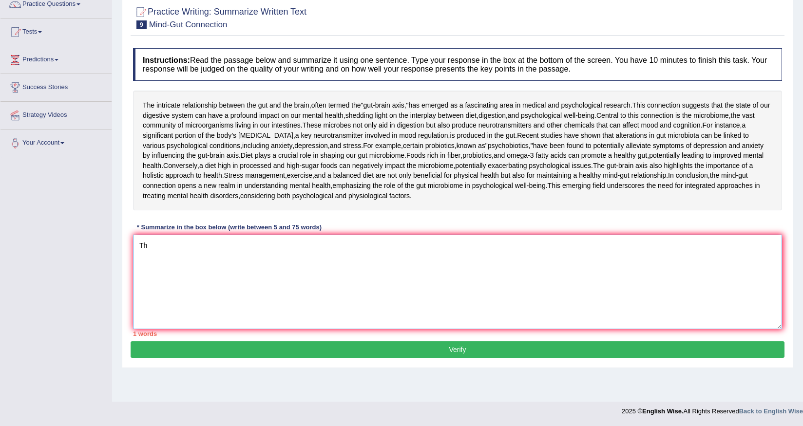
type textarea "T"
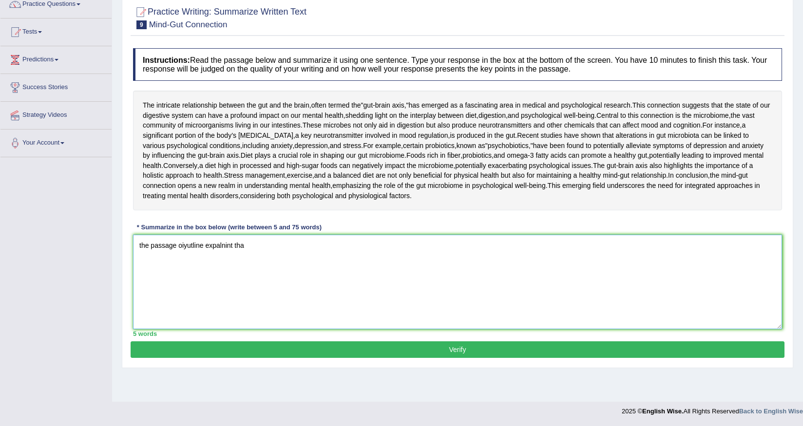
type textarea "the passage oiyutline expalnint that"
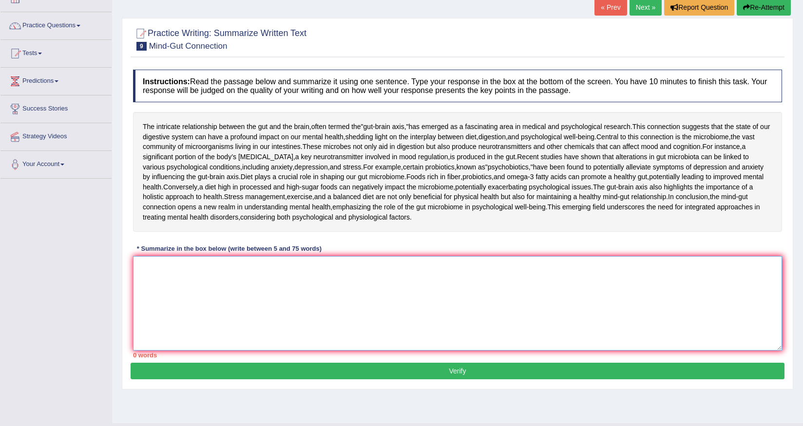
scroll to position [0, 0]
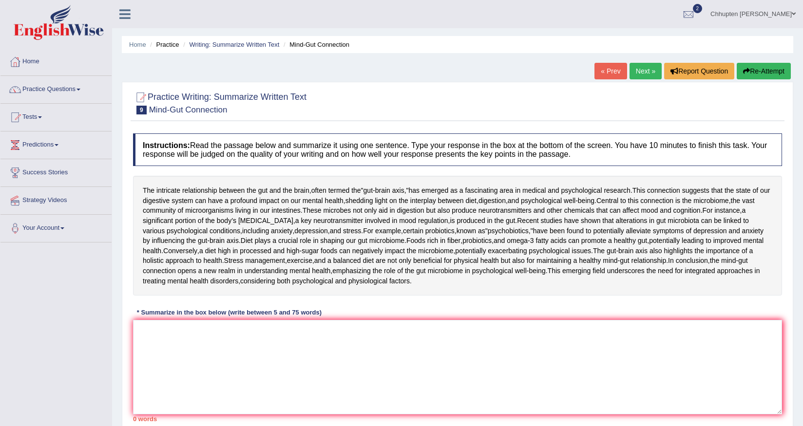
click at [594, 67] on link "« Prev" at bounding box center [610, 71] width 32 height 17
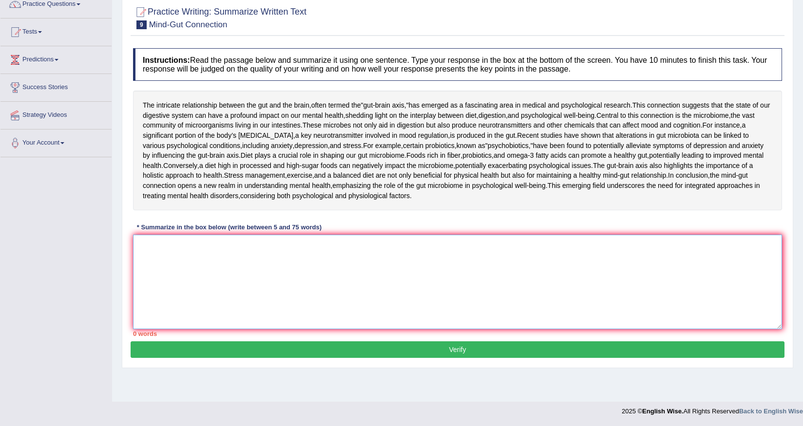
click at [490, 277] on textarea at bounding box center [457, 282] width 649 height 95
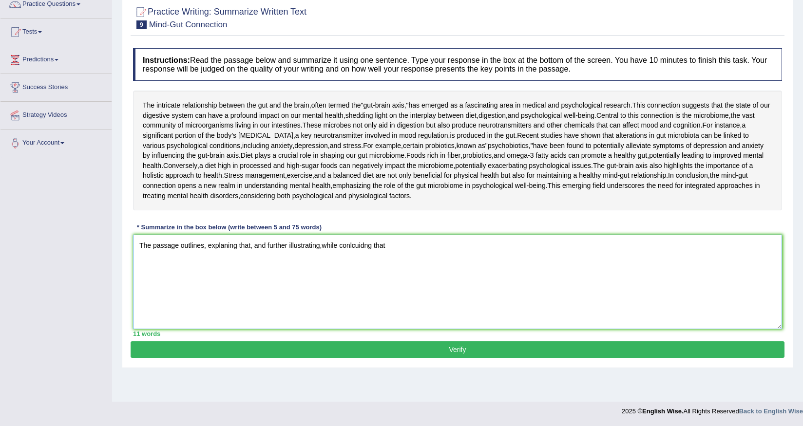
click at [388, 270] on textarea "The passage outlines, explaning that, and further illustrating,while conlcuidng…" at bounding box center [457, 282] width 649 height 95
click at [371, 273] on textarea "The passage outlines, explaning that, and further illustrating,while conlcuidng…" at bounding box center [457, 282] width 649 height 95
click at [398, 273] on textarea "The passage outlines, explaning that, and further illustrating,while conlcuidng…" at bounding box center [457, 282] width 649 height 95
drag, startPoint x: 204, startPoint y: 275, endPoint x: 231, endPoint y: 271, distance: 27.1
click at [204, 275] on textarea "The passage outlines, explaning that, and further illustrating,while conlcuidng…" at bounding box center [457, 282] width 649 height 95
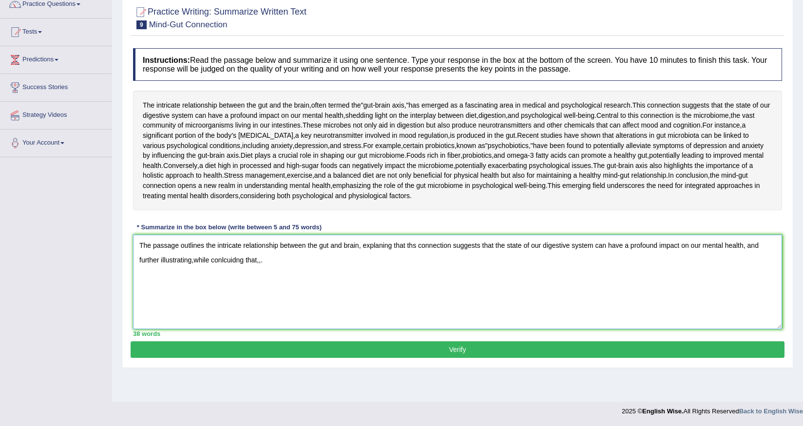
click at [408, 272] on textarea "The passage outlines the intricate relationship between the gut and brain, expl…" at bounding box center [457, 282] width 649 height 95
click at [411, 272] on textarea "The passage outlines the intricate relationship between the gut and brain, expl…" at bounding box center [457, 282] width 649 height 95
drag, startPoint x: 409, startPoint y: 273, endPoint x: 482, endPoint y: 273, distance: 73.6
click at [482, 273] on textarea "The passage outlines the intricate relationship between the gut and brain, expl…" at bounding box center [457, 282] width 649 height 95
click at [481, 273] on textarea "The passage outlines the intricate relationship between the gut and brain, expl…" at bounding box center [457, 282] width 649 height 95
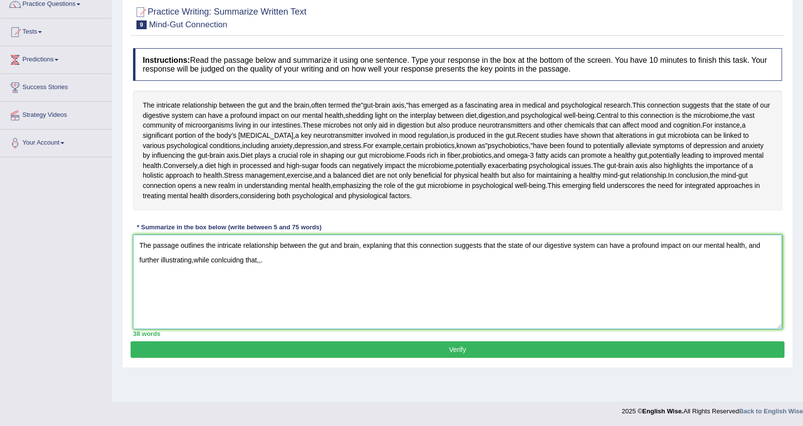
click at [413, 273] on textarea "The passage outlines the intricate relationship between the gut and brain, expl…" at bounding box center [457, 282] width 649 height 95
click at [410, 272] on textarea "The passage outlines the intricate relationship between the gut and brain, expl…" at bounding box center [457, 282] width 649 height 95
click at [419, 281] on textarea "The passage outlines the intricate relationship between the gut and brain, expl…" at bounding box center [457, 282] width 649 height 95
drag, startPoint x: 409, startPoint y: 273, endPoint x: 481, endPoint y: 272, distance: 71.6
click at [481, 272] on textarea "The passage outlines the intricate relationship between the gut and brain, expl…" at bounding box center [457, 282] width 649 height 95
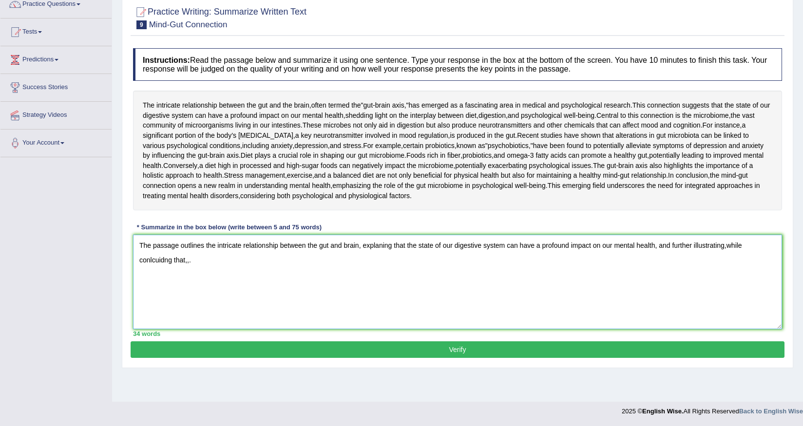
click at [353, 277] on textarea "The passage outlines the intricate relationship between the gut and brain, expl…" at bounding box center [457, 282] width 649 height 95
click at [346, 284] on textarea "The passage outlines the intricate relationship between the gut and brain, expl…" at bounding box center [457, 282] width 649 height 95
click at [659, 272] on textarea "The passage outlines the intricate relationship between the gut and brain, expl…" at bounding box center [457, 282] width 649 height 95
click at [571, 287] on textarea "The passage outlines the intricate relationship between the gut and brain, expl…" at bounding box center [457, 282] width 649 height 95
click at [659, 273] on textarea "The passage outlines the intricate relationship between the gut and brain, expl…" at bounding box center [457, 282] width 649 height 95
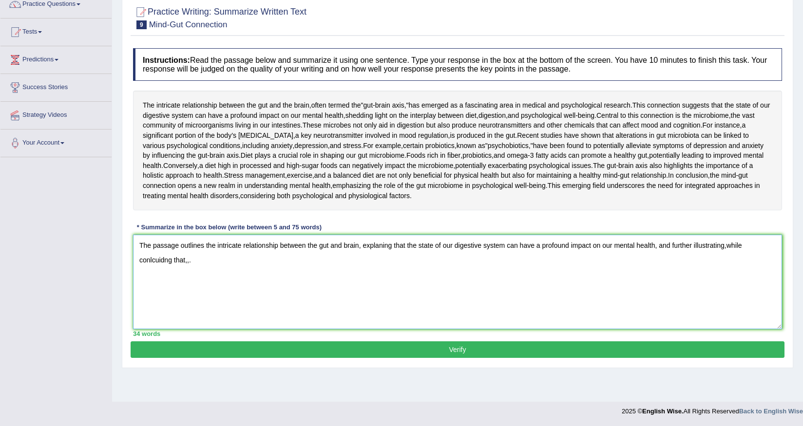
click at [380, 270] on textarea "The passage outlines the intricate relationship between the gut and brain, expl…" at bounding box center [457, 282] width 649 height 95
click at [394, 284] on textarea "The passage outlines the intricate relationship between the gut and brain, expl…" at bounding box center [457, 282] width 649 height 95
click at [420, 273] on textarea "The passage outlines the intricate relationship between the gut and brain, expl…" at bounding box center [457, 282] width 649 height 95
click at [170, 285] on textarea "The passage outlines the intricate relationship between the gut and brain, expl…" at bounding box center [457, 282] width 649 height 95
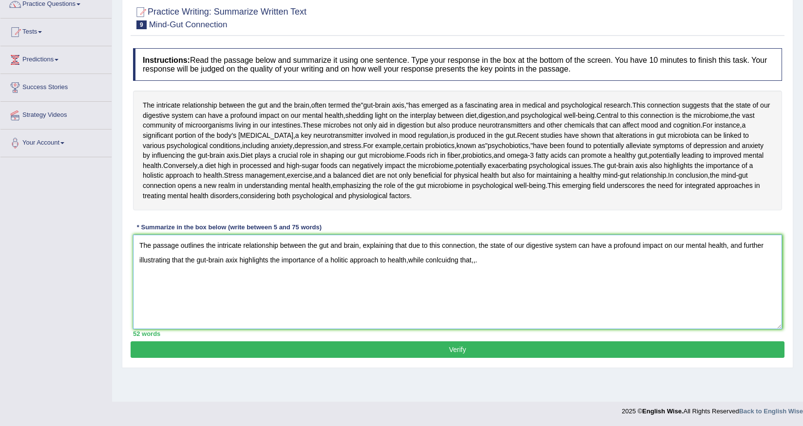
click at [485, 281] on textarea "The passage outlines the intricate relationship between the gut and brain, expl…" at bounding box center [457, 282] width 649 height 95
click at [232, 286] on textarea "The passage outlines the intricate relationship between the gut and brain, expl…" at bounding box center [457, 282] width 649 height 95
drag, startPoint x: 239, startPoint y: 286, endPoint x: 230, endPoint y: 286, distance: 8.8
click at [230, 286] on textarea "The passage outlines the intricate relationship between the gut and brain, expl…" at bounding box center [457, 282] width 649 height 95
click at [232, 286] on textarea "The passage outlines the intricate relationship between the gut and brain, expl…" at bounding box center [457, 282] width 649 height 95
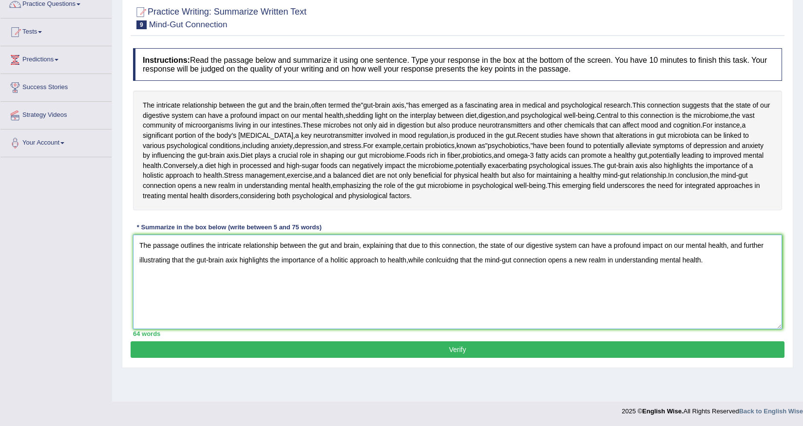
click at [239, 289] on textarea "The passage outlines the intricate relationship between the gut and brain, expl…" at bounding box center [457, 282] width 649 height 95
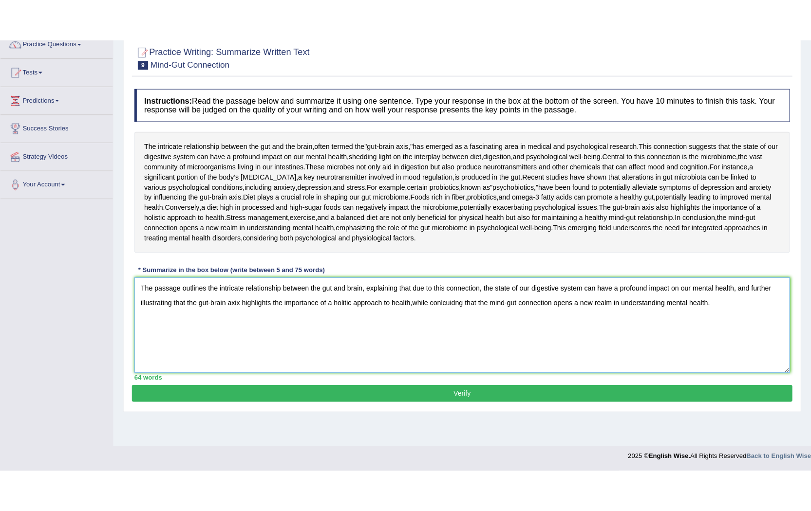
scroll to position [44, 0]
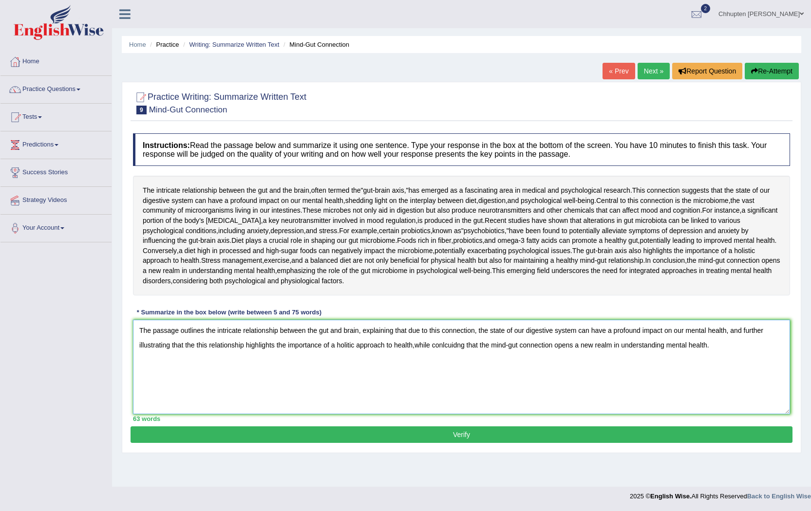
click at [415, 374] on textarea "The passage outlines the intricate relationship between the gut and brain, expl…" at bounding box center [461, 367] width 657 height 95
click at [350, 374] on textarea "The passage outlines the intricate relationship between the gut and brain, expl…" at bounding box center [461, 367] width 657 height 95
drag, startPoint x: 460, startPoint y: 375, endPoint x: 481, endPoint y: 374, distance: 21.0
click at [463, 374] on textarea "The passage outlines the intricate relationship between the gut and brain, expl…" at bounding box center [461, 367] width 657 height 95
click at [708, 380] on textarea "The passage outlines the intricate relationship between the gut and brain, expl…" at bounding box center [461, 367] width 657 height 95
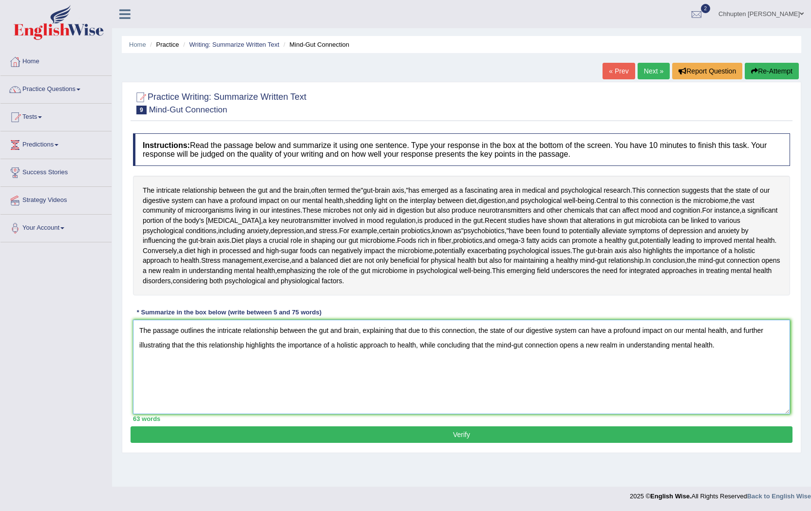
type textarea "The passage outlines the intricate relationship between the gut and brain, expl…"
click at [598, 426] on button "Verify" at bounding box center [462, 435] width 662 height 17
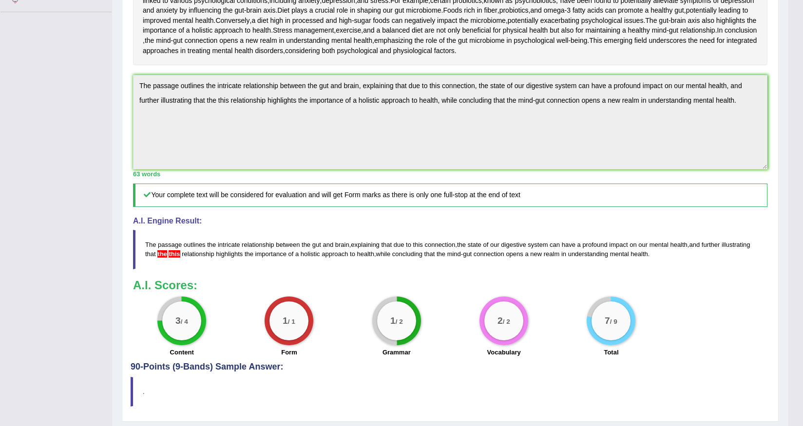
scroll to position [328, 0]
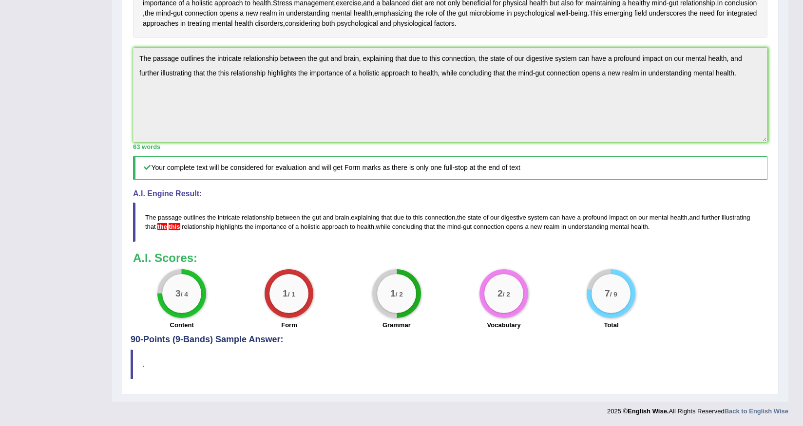
click at [260, 338] on h4 "90-Points (9-Bands) Sample Answer:" at bounding box center [450, 106] width 639 height 476
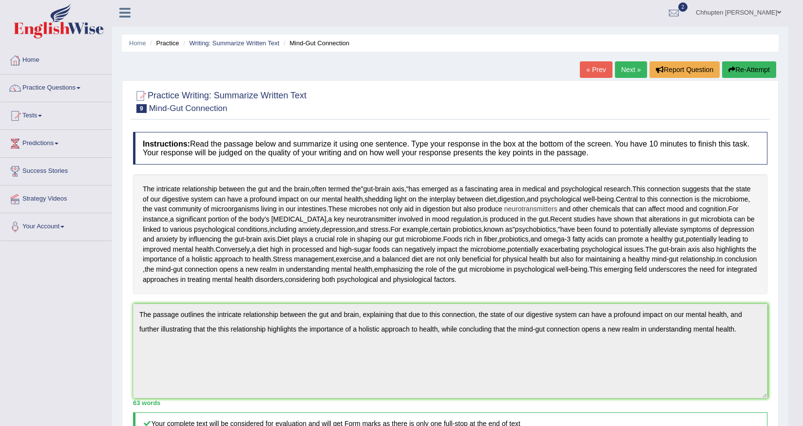
scroll to position [0, 0]
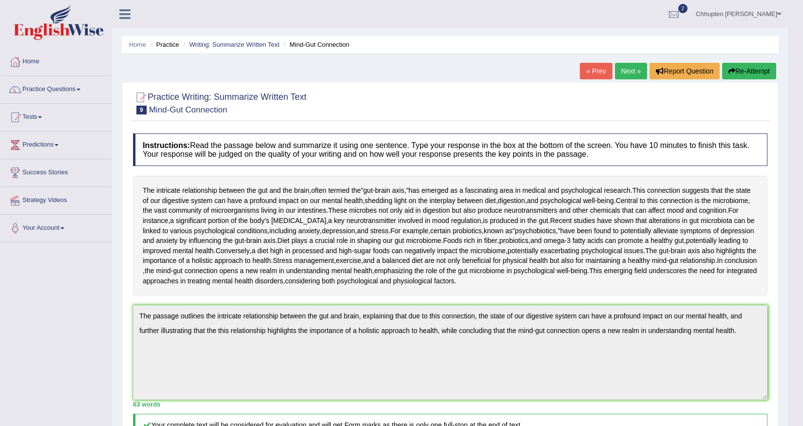
click at [777, 20] on link "Chhupten [PERSON_NAME]" at bounding box center [738, 12] width 100 height 25
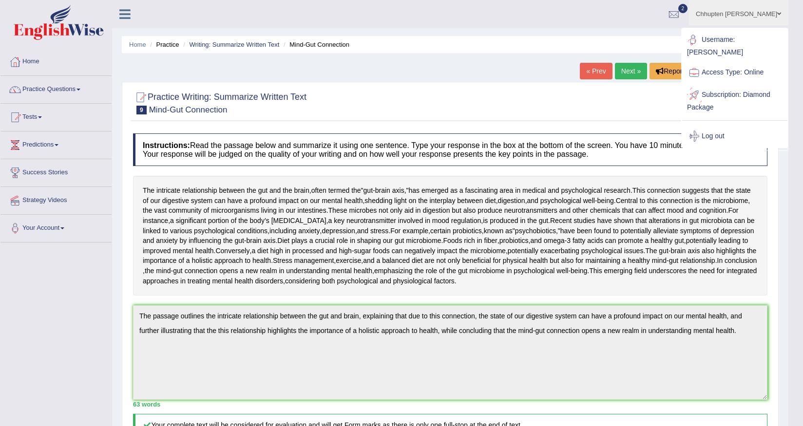
click at [728, 125] on link "Log out" at bounding box center [734, 136] width 105 height 22
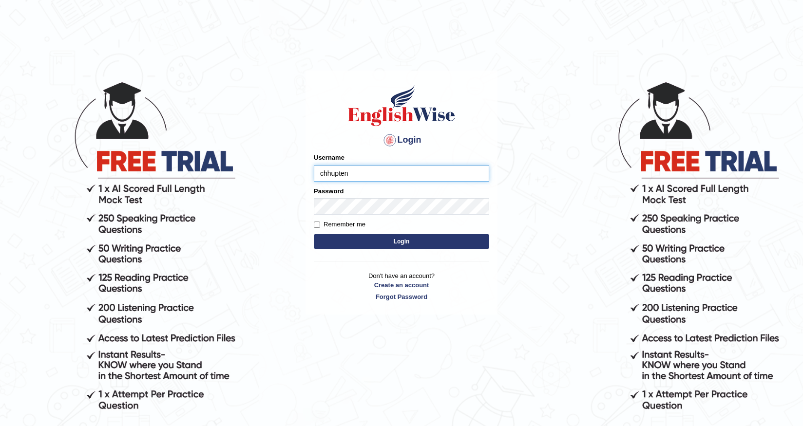
type input "chhupten"
click at [314, 234] on button "Login" at bounding box center [401, 241] width 175 height 15
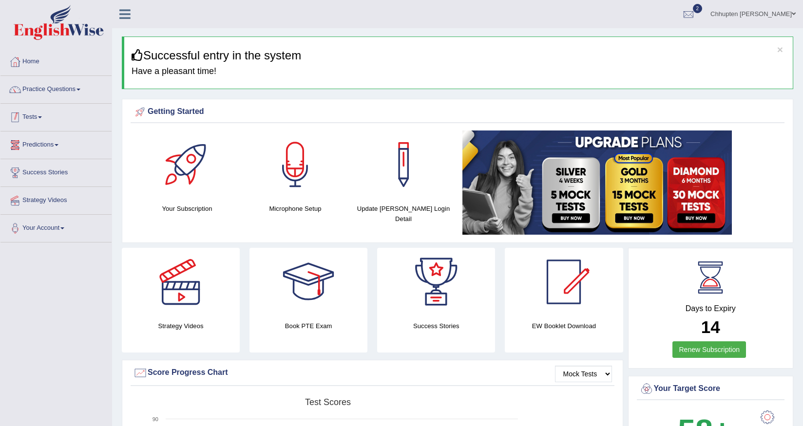
click at [42, 122] on link "Tests" at bounding box center [55, 116] width 111 height 24
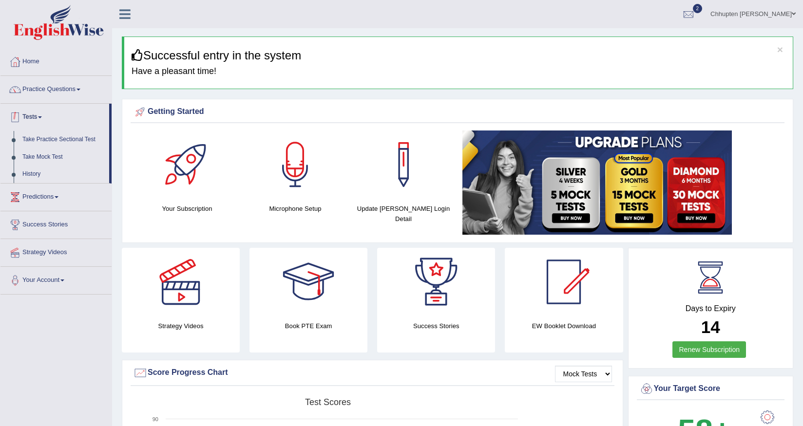
click at [59, 97] on link "Practice Questions" at bounding box center [55, 88] width 111 height 24
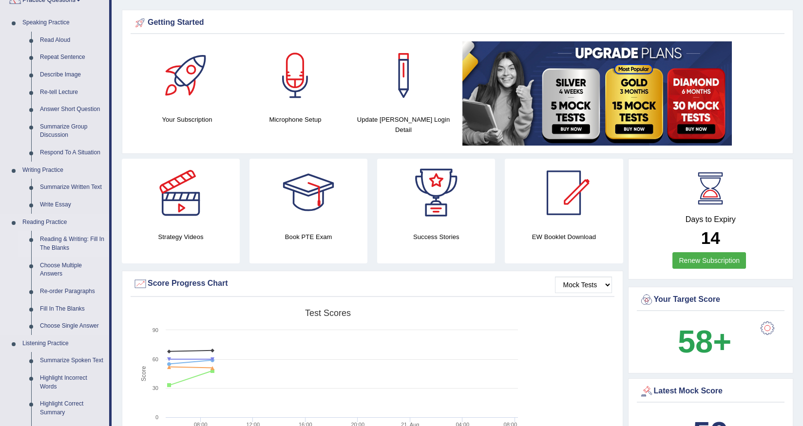
scroll to position [97, 0]
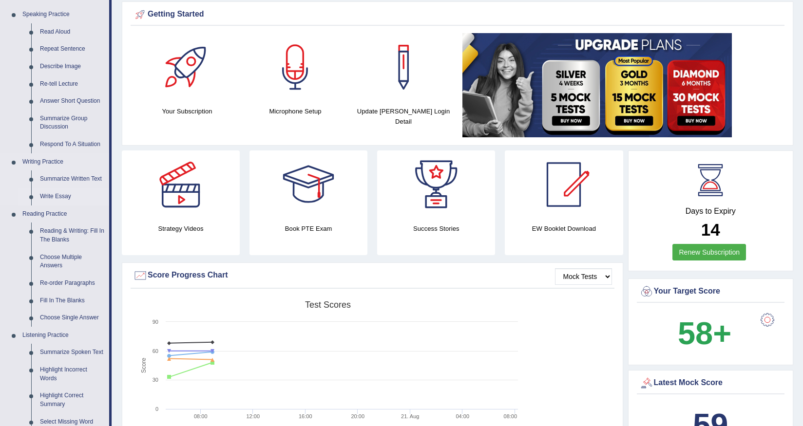
click at [64, 201] on link "Write Essay" at bounding box center [73, 197] width 74 height 18
